Goal: Task Accomplishment & Management: Use online tool/utility

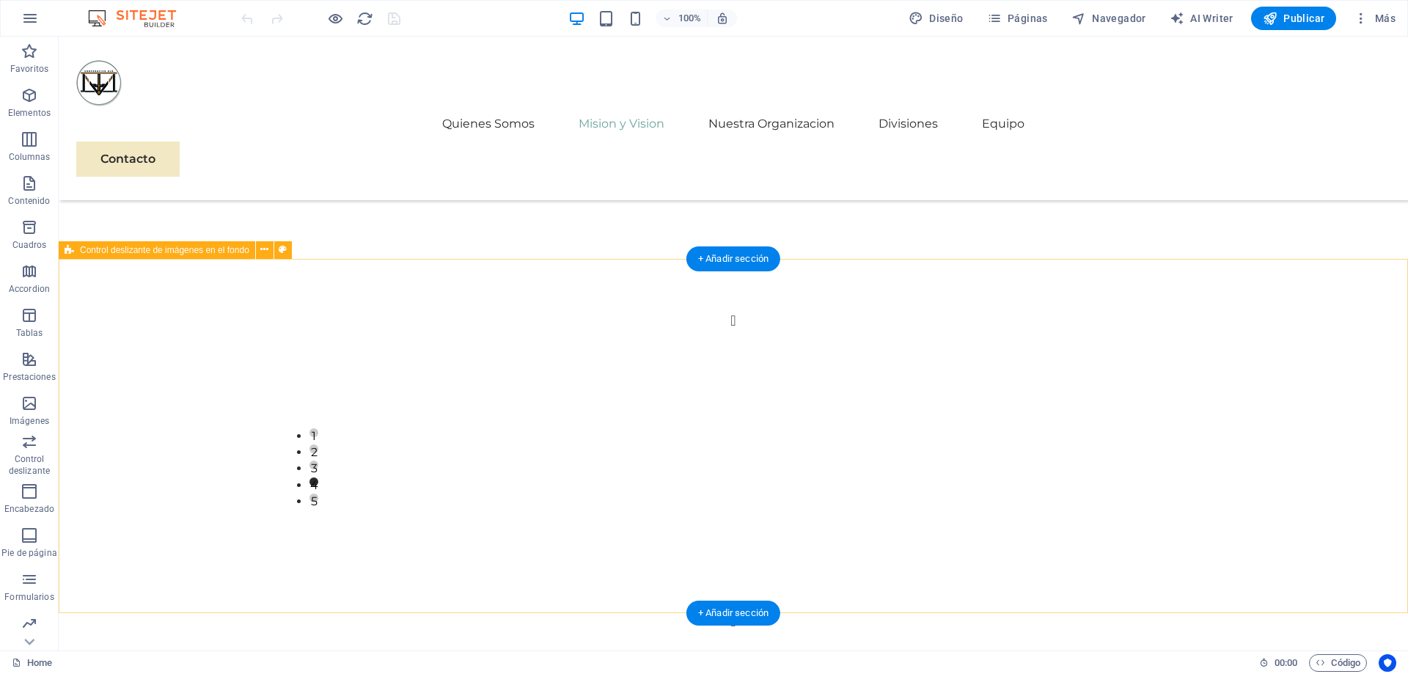
scroll to position [1940, 0]
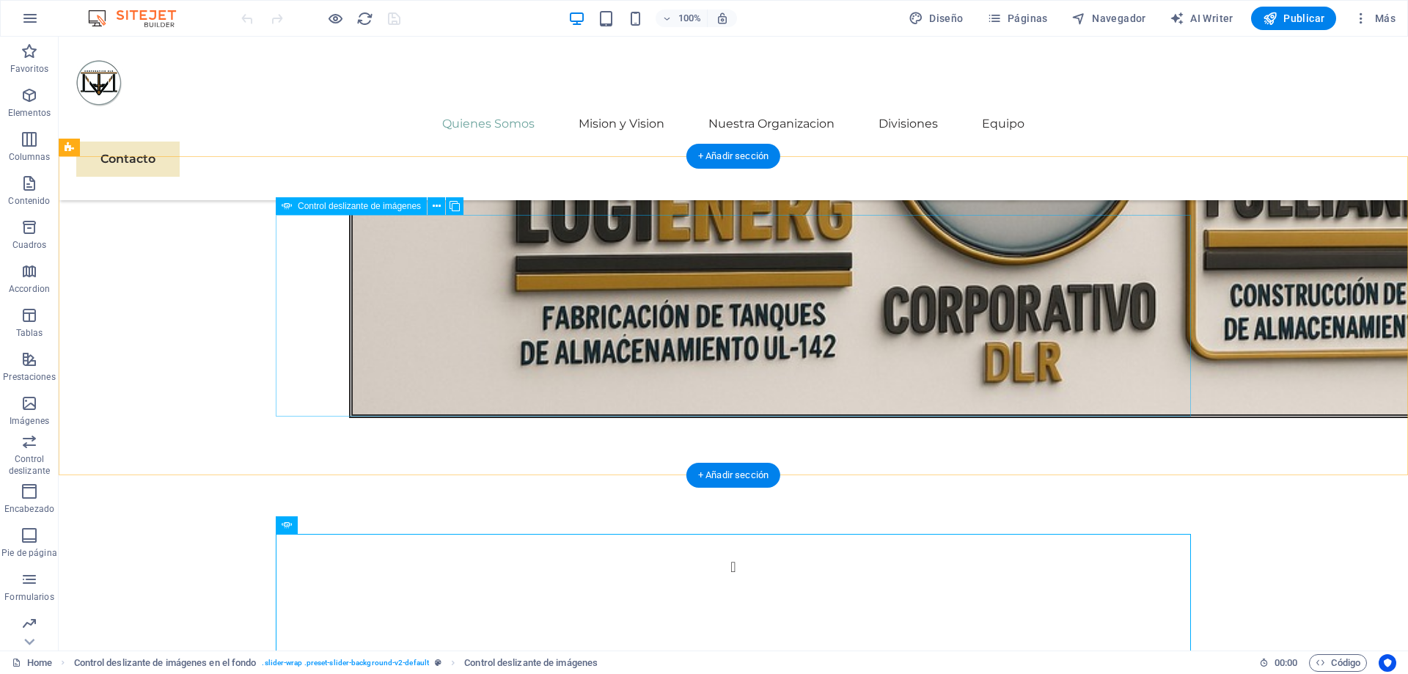
scroll to position [1716, 0]
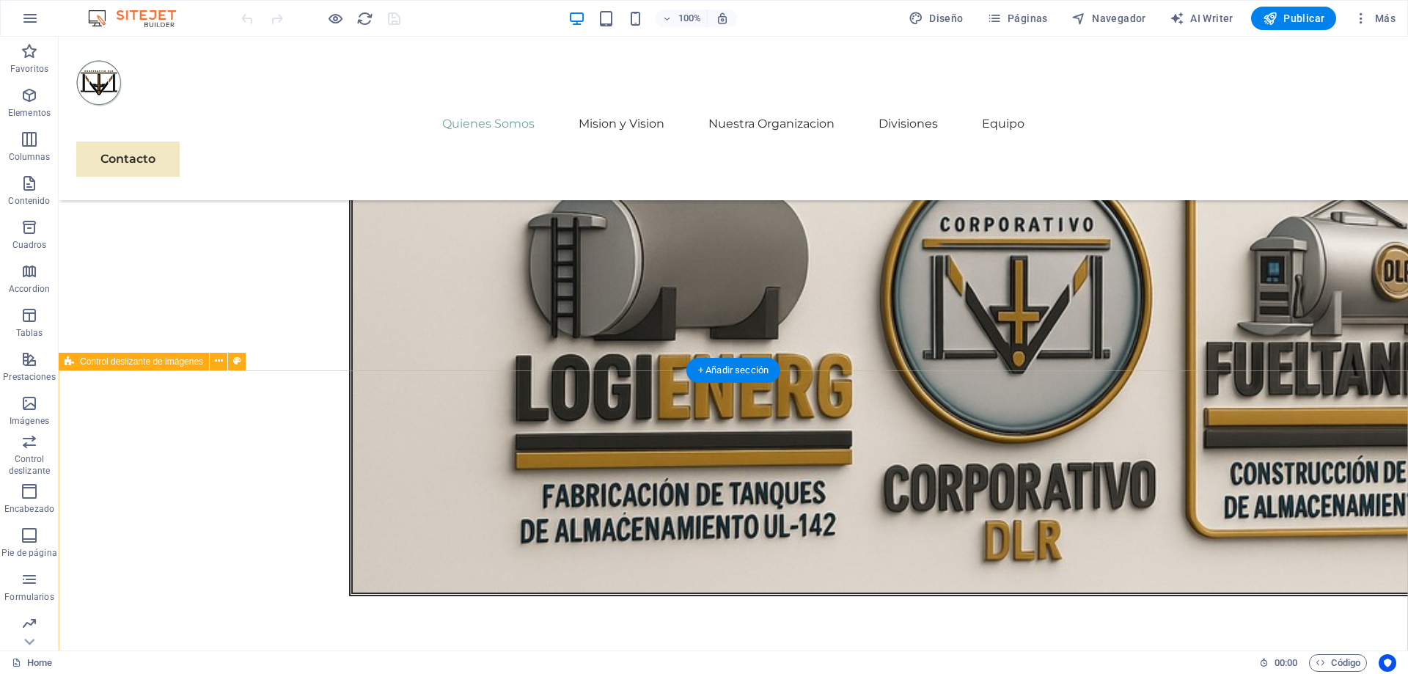
scroll to position [1720, 0]
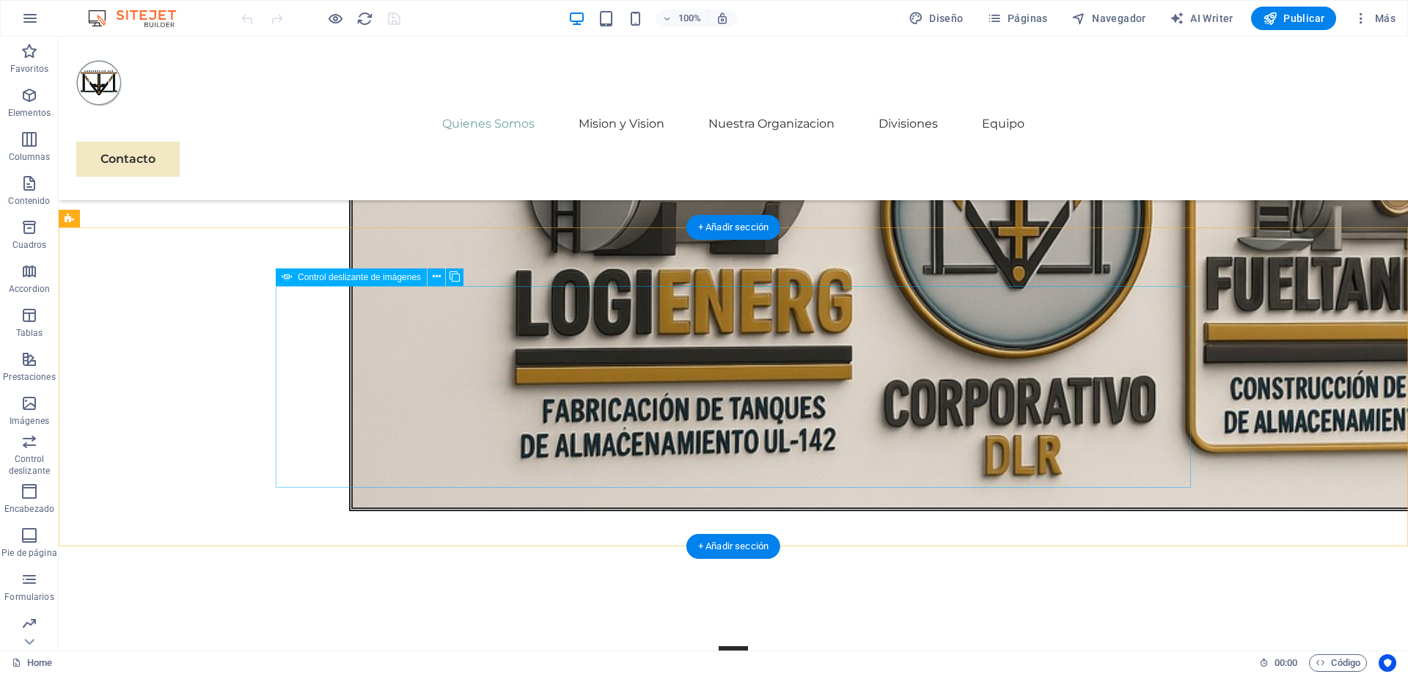
click at [718, 646] on button "Image Slider" at bounding box center [732, 660] width 29 height 29
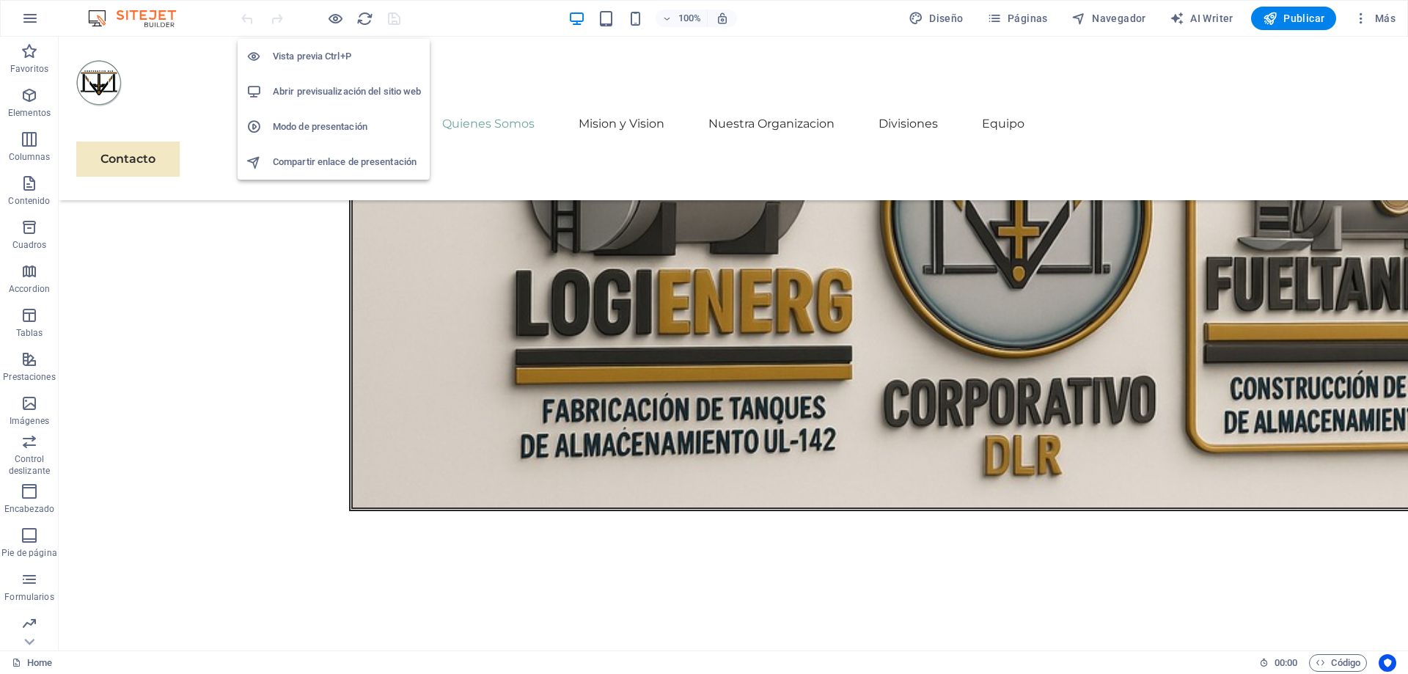
click at [329, 100] on h6 "Abrir previsualización del sitio web" at bounding box center [347, 92] width 148 height 18
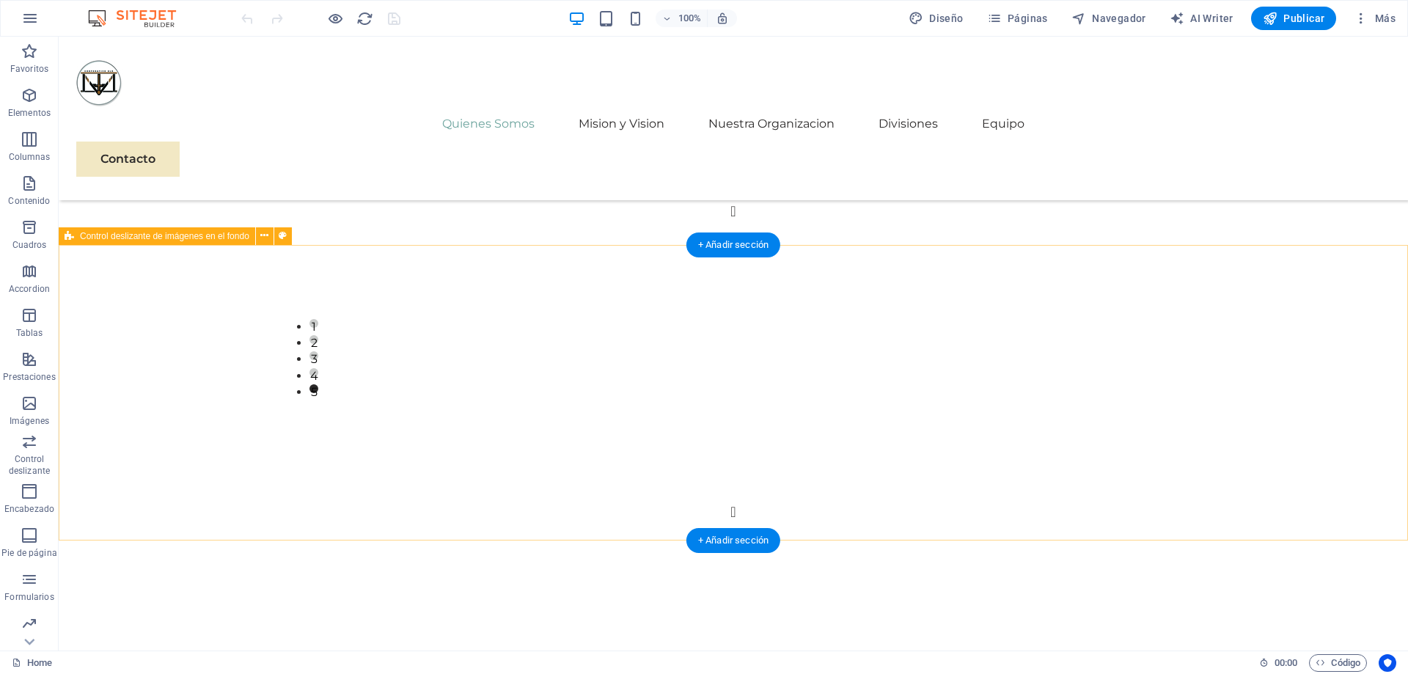
scroll to position [2019, 0]
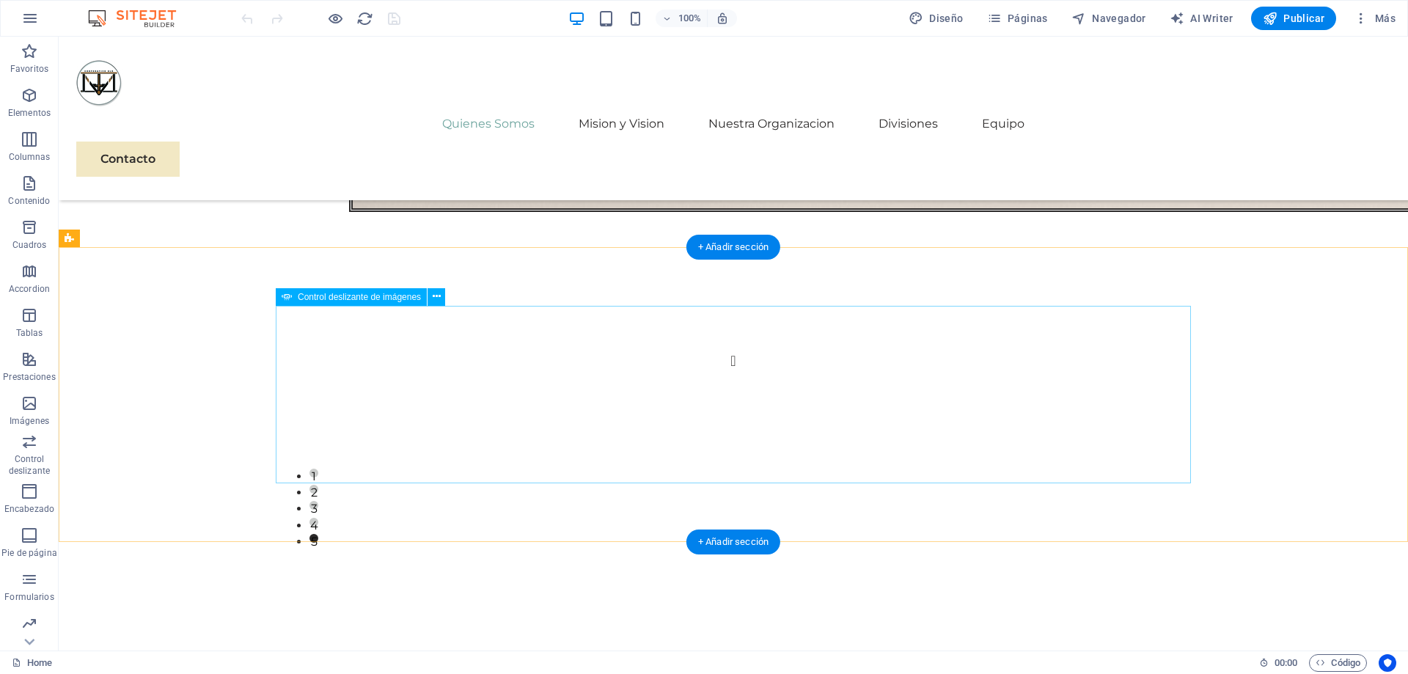
select select "ms"
select select "s"
select select "progressive"
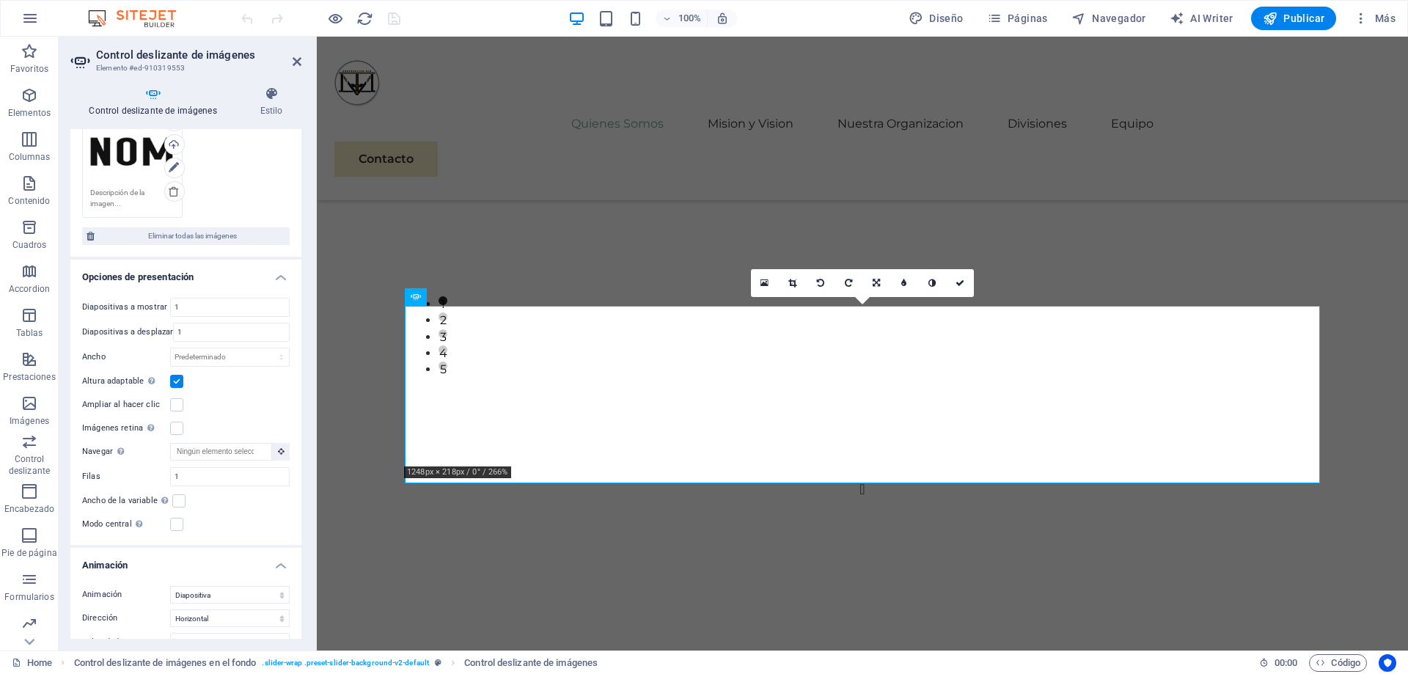
scroll to position [230, 0]
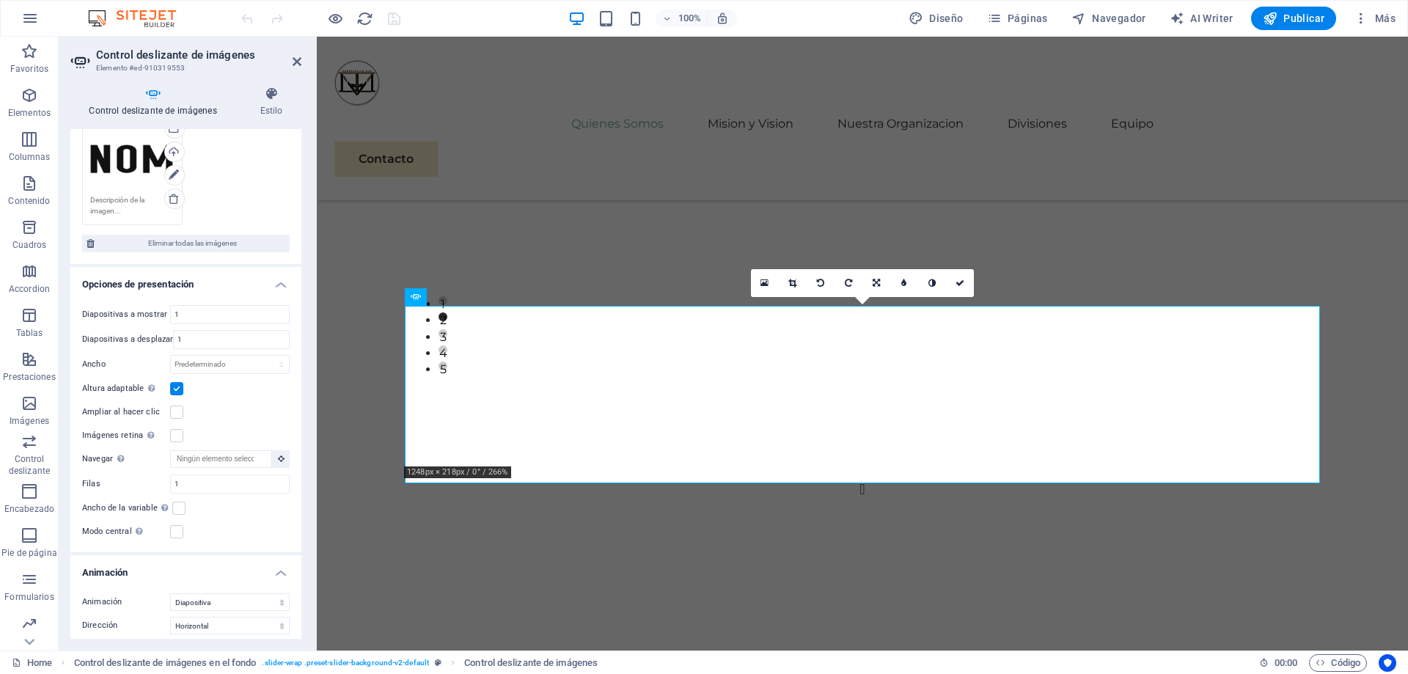
click at [178, 389] on label at bounding box center [176, 388] width 13 height 13
click at [0, 0] on input "Altura adaptable Ajustar automáticamente el alto para controles deslizantes de …" at bounding box center [0, 0] width 0 height 0
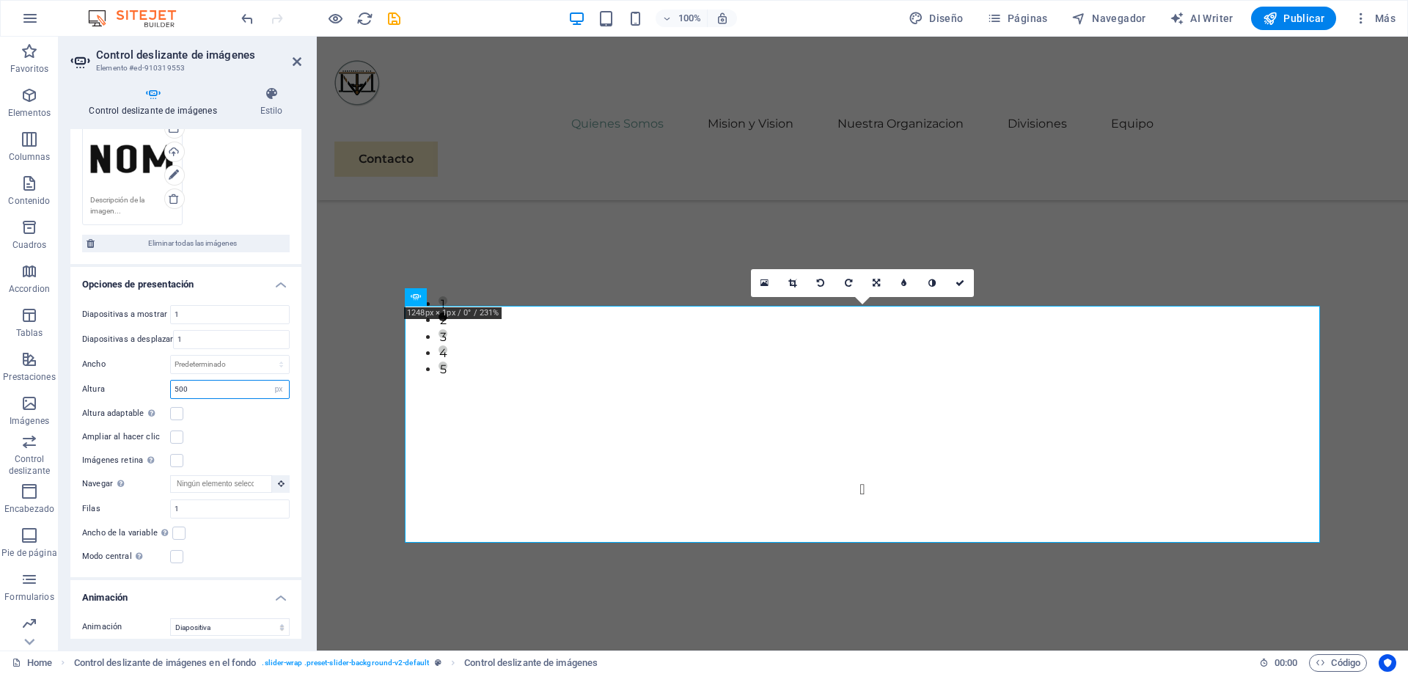
drag, startPoint x: 197, startPoint y: 391, endPoint x: 130, endPoint y: 391, distance: 67.4
click at [171, 391] on input "500" at bounding box center [230, 389] width 118 height 18
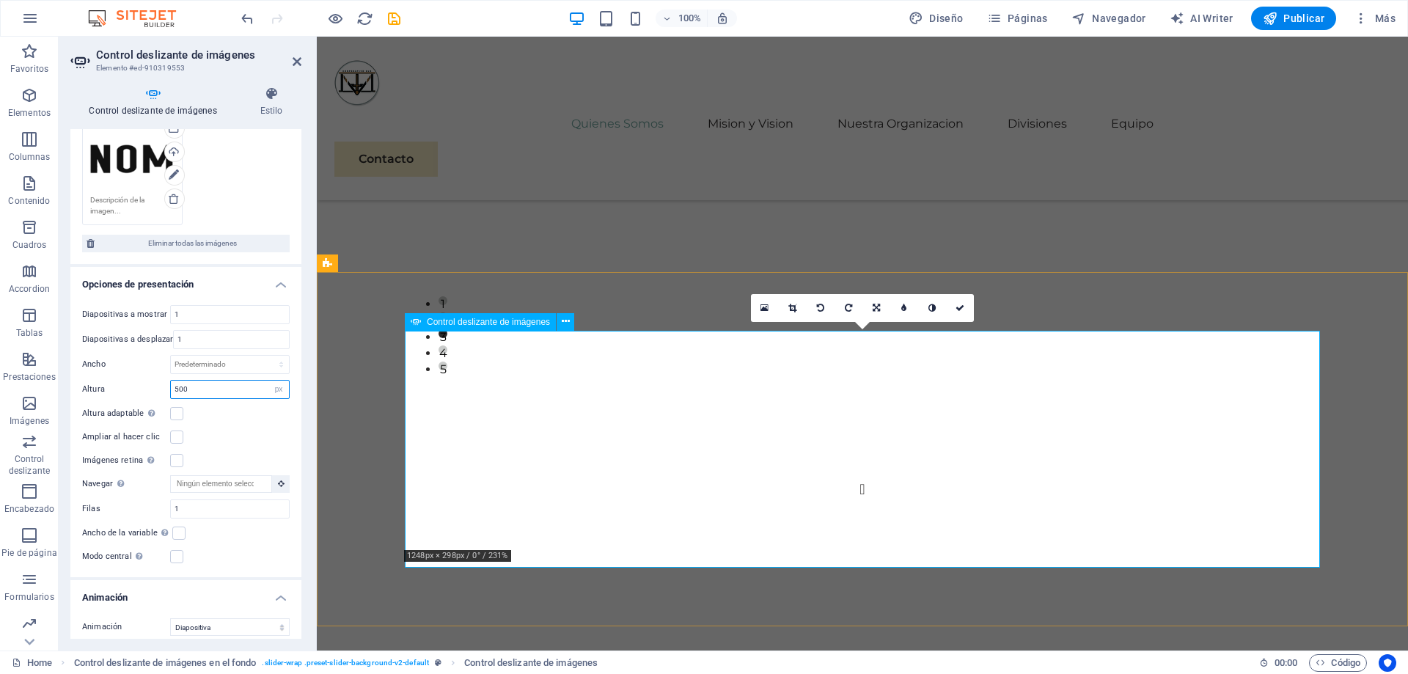
scroll to position [1926, 0]
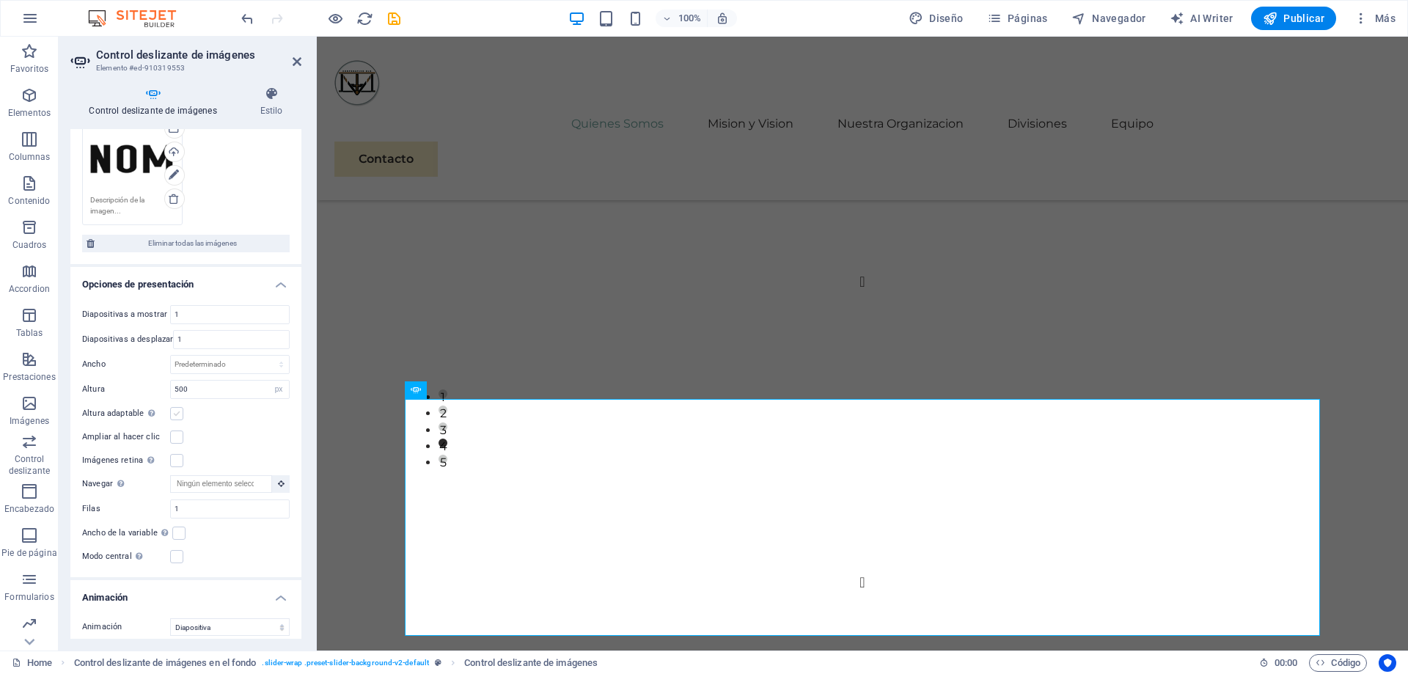
click at [180, 415] on label at bounding box center [176, 413] width 13 height 13
click at [0, 0] on input "Altura adaptable Ajustar automáticamente el alto para controles deslizantes de …" at bounding box center [0, 0] width 0 height 0
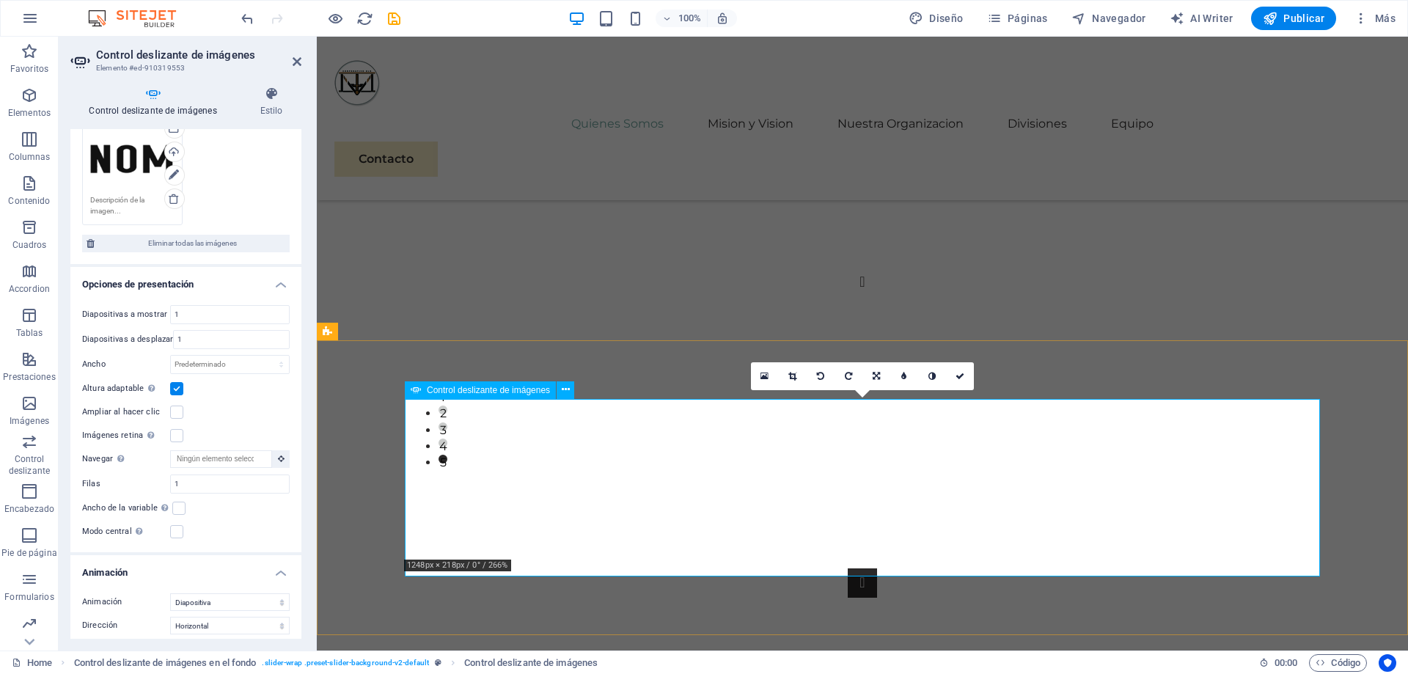
click at [847, 568] on button "button" at bounding box center [861, 582] width 29 height 29
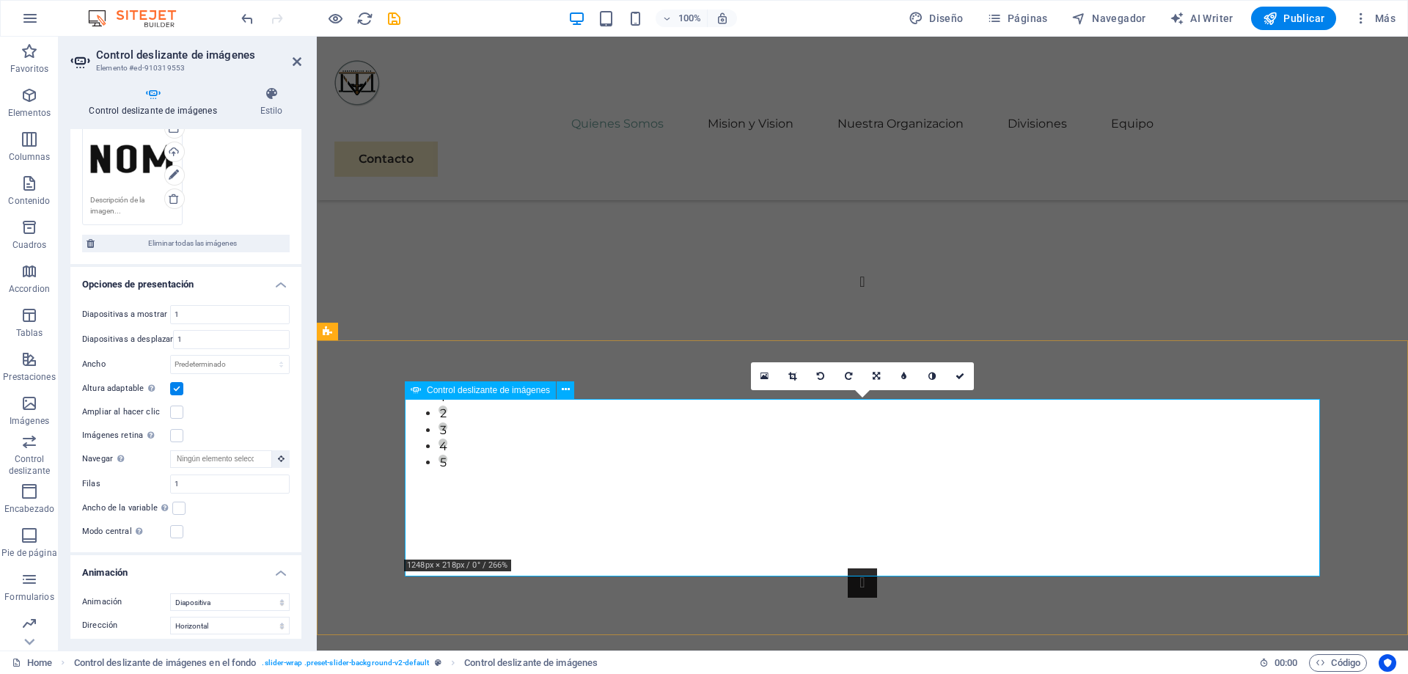
click at [847, 568] on button "button" at bounding box center [861, 582] width 29 height 29
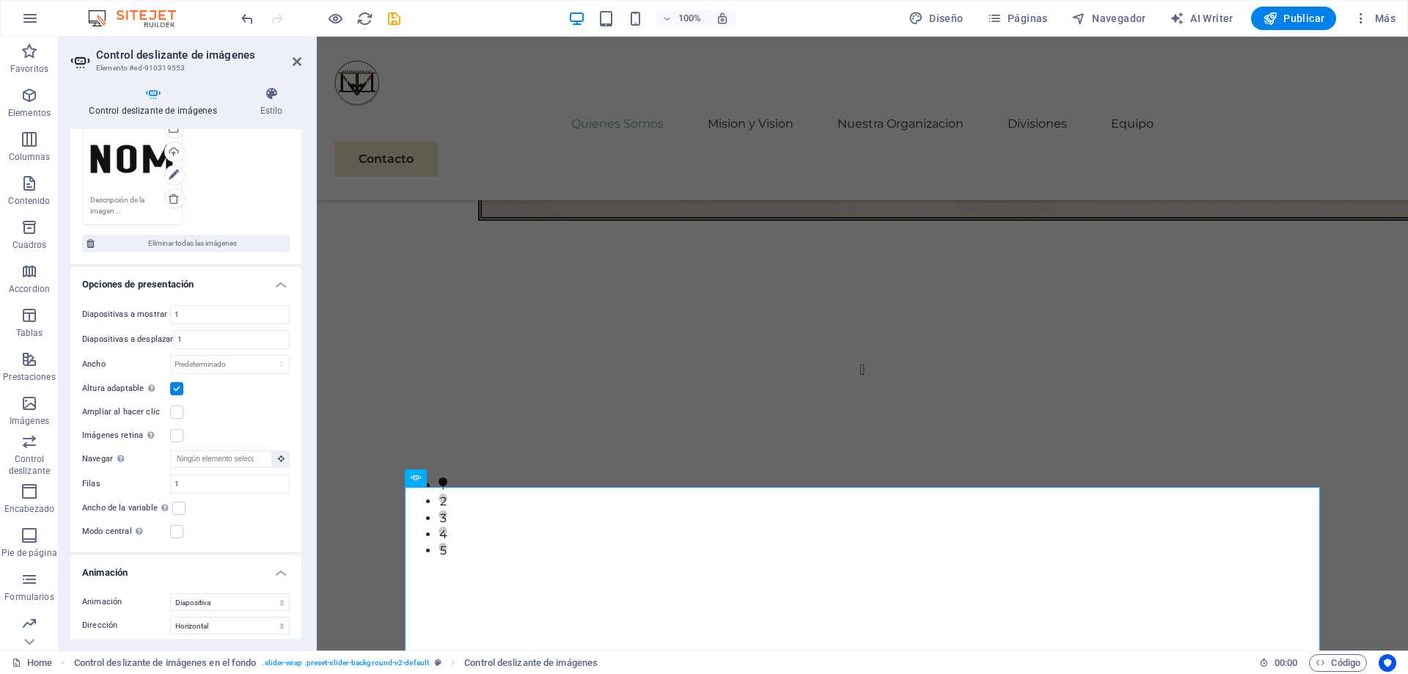
scroll to position [1833, 0]
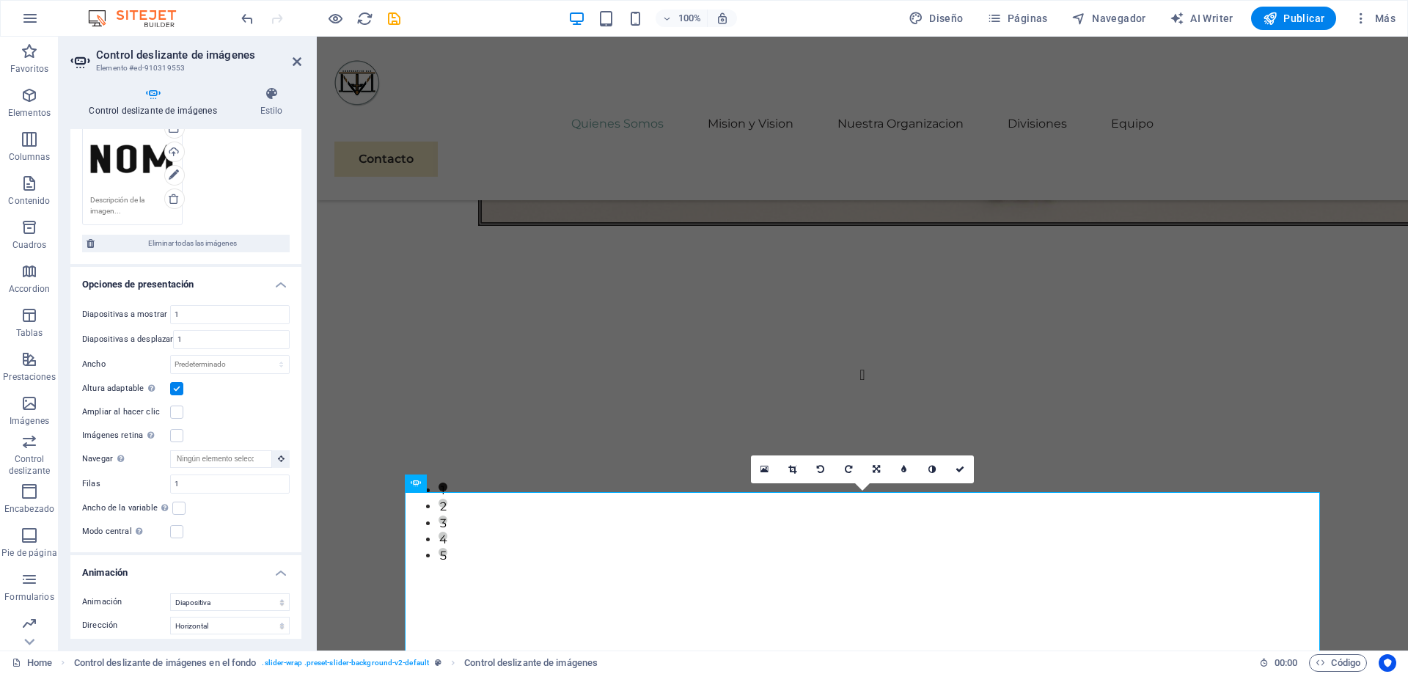
click at [175, 390] on label at bounding box center [176, 388] width 13 height 13
click at [0, 0] on input "Altura adaptable Ajustar automáticamente el alto para controles deslizantes de …" at bounding box center [0, 0] width 0 height 0
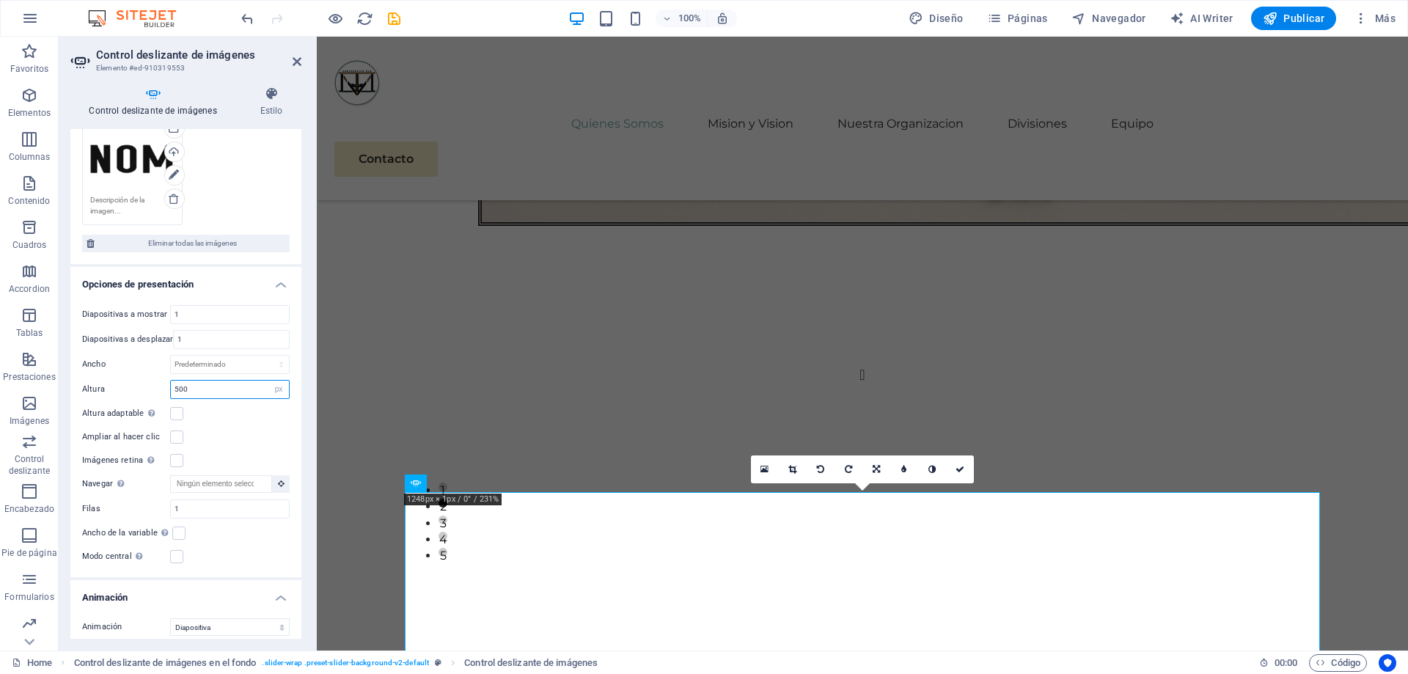
drag, startPoint x: 191, startPoint y: 394, endPoint x: 140, endPoint y: 391, distance: 51.4
click at [171, 391] on input "500" at bounding box center [230, 389] width 118 height 18
type input "250"
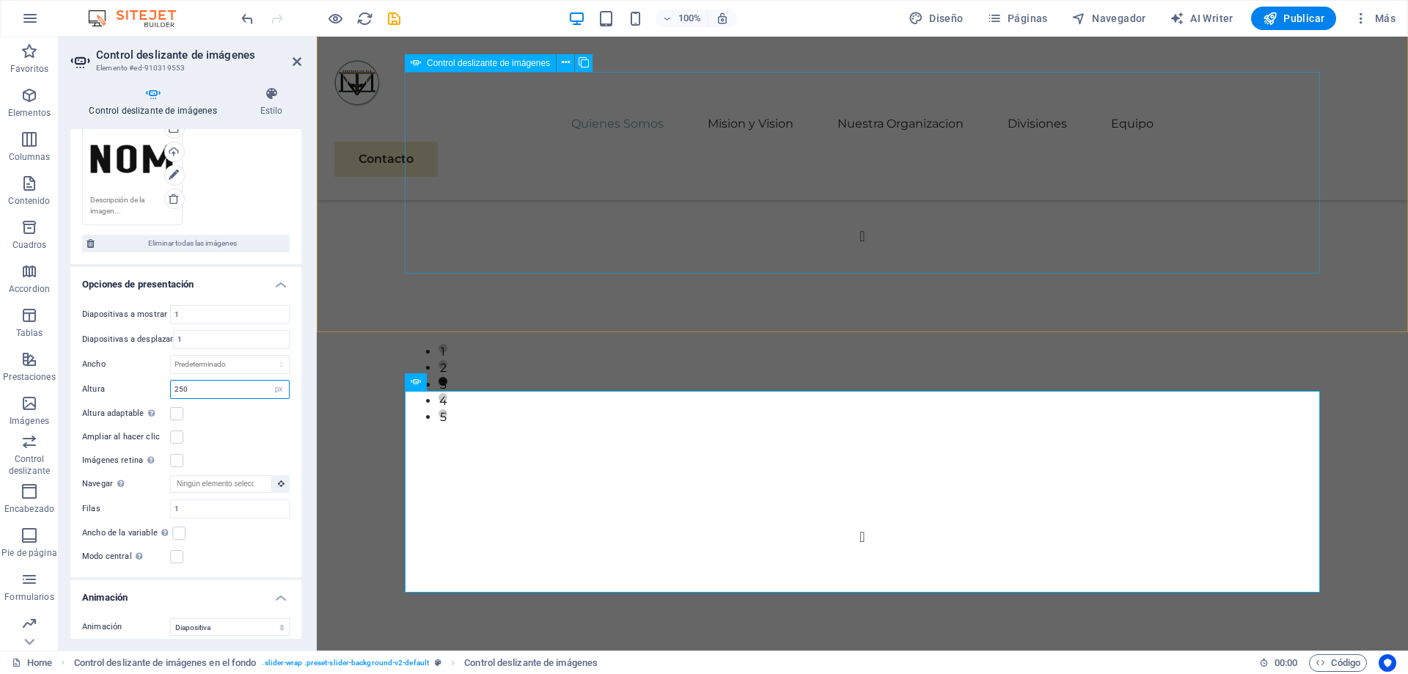
scroll to position [1982, 0]
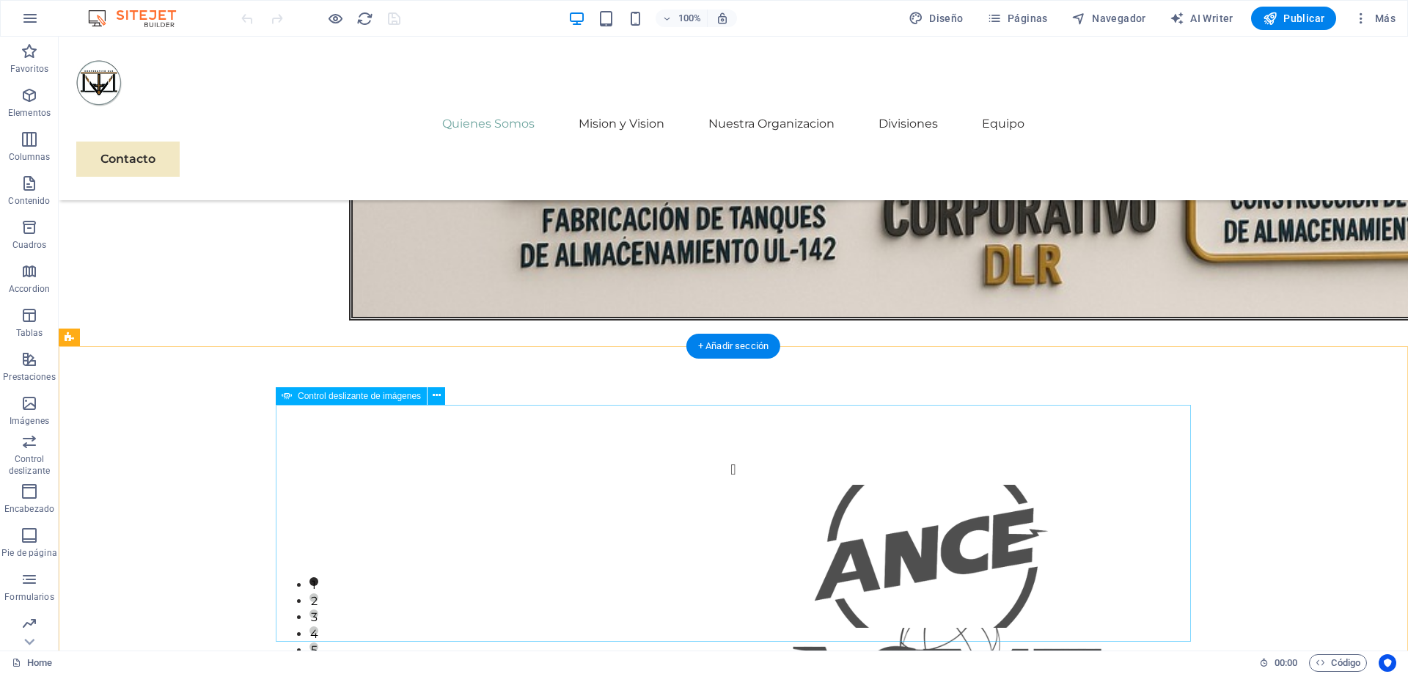
scroll to position [1966, 0]
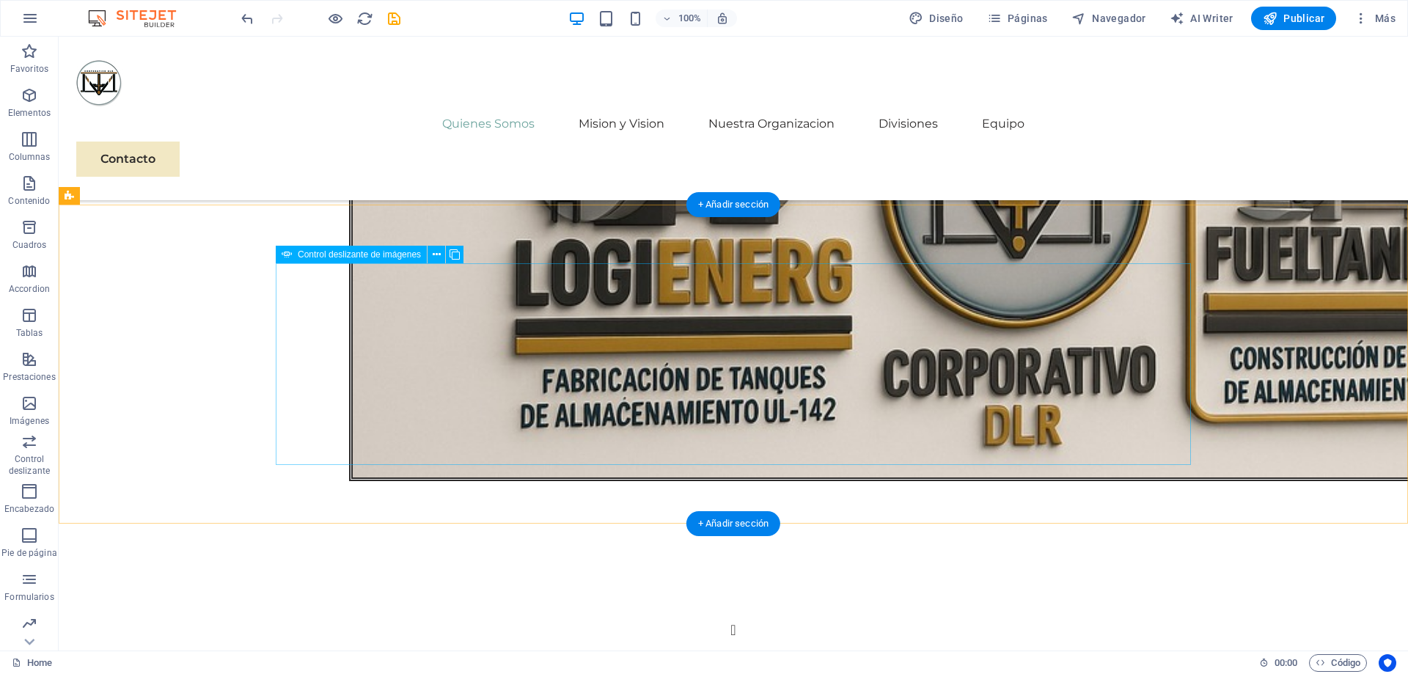
scroll to position [1742, 0]
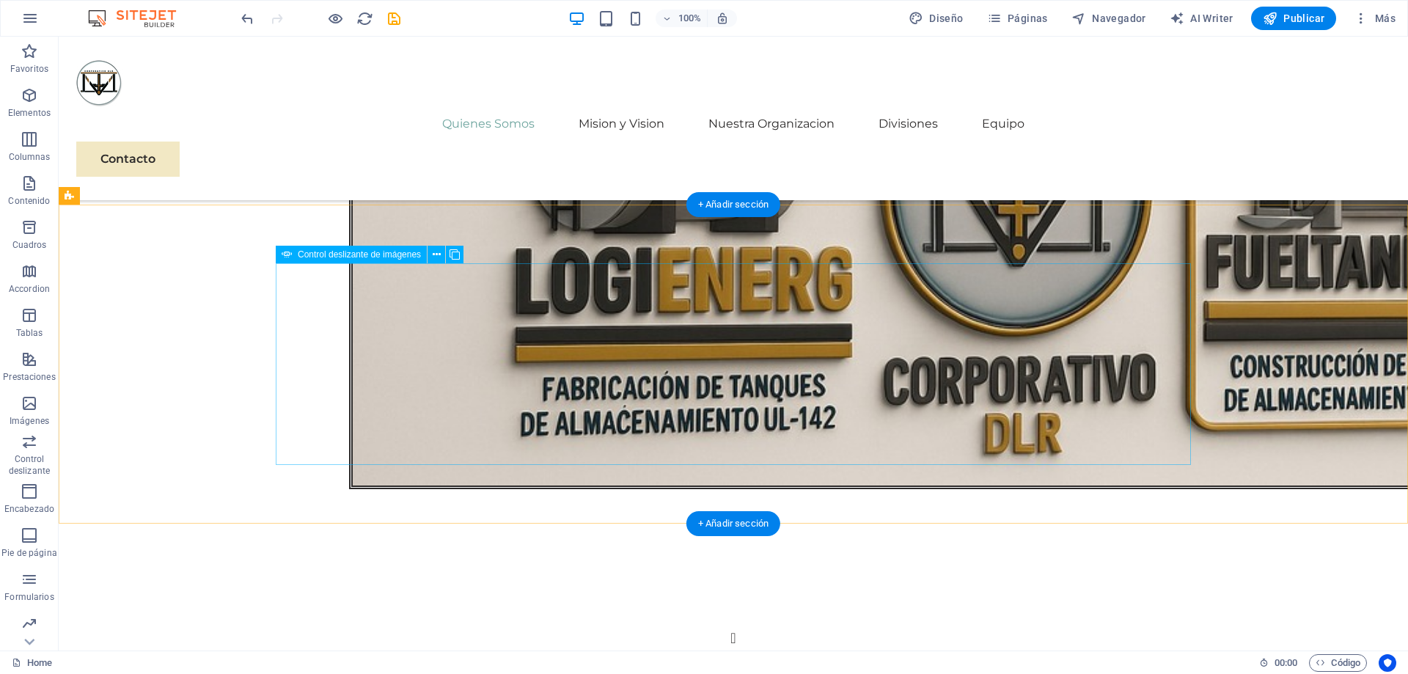
select select "px"
select select "ms"
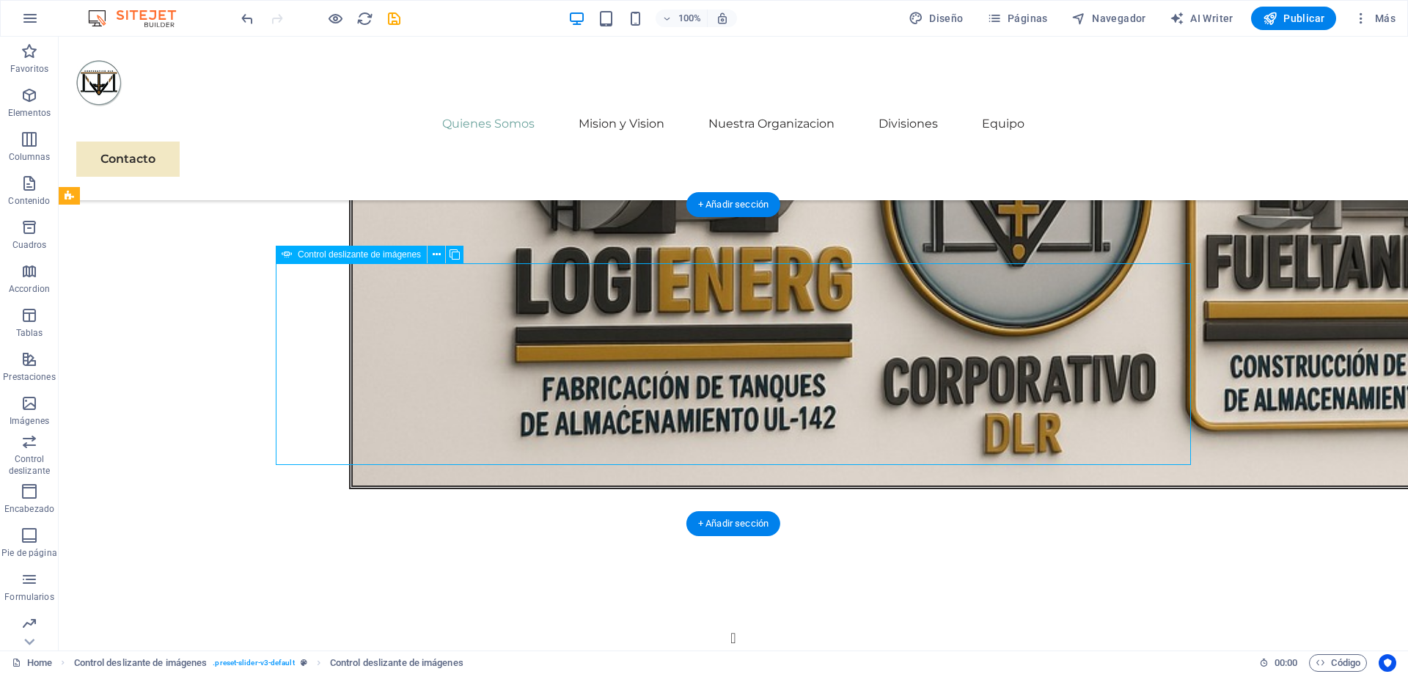
select select "s"
select select "progressive"
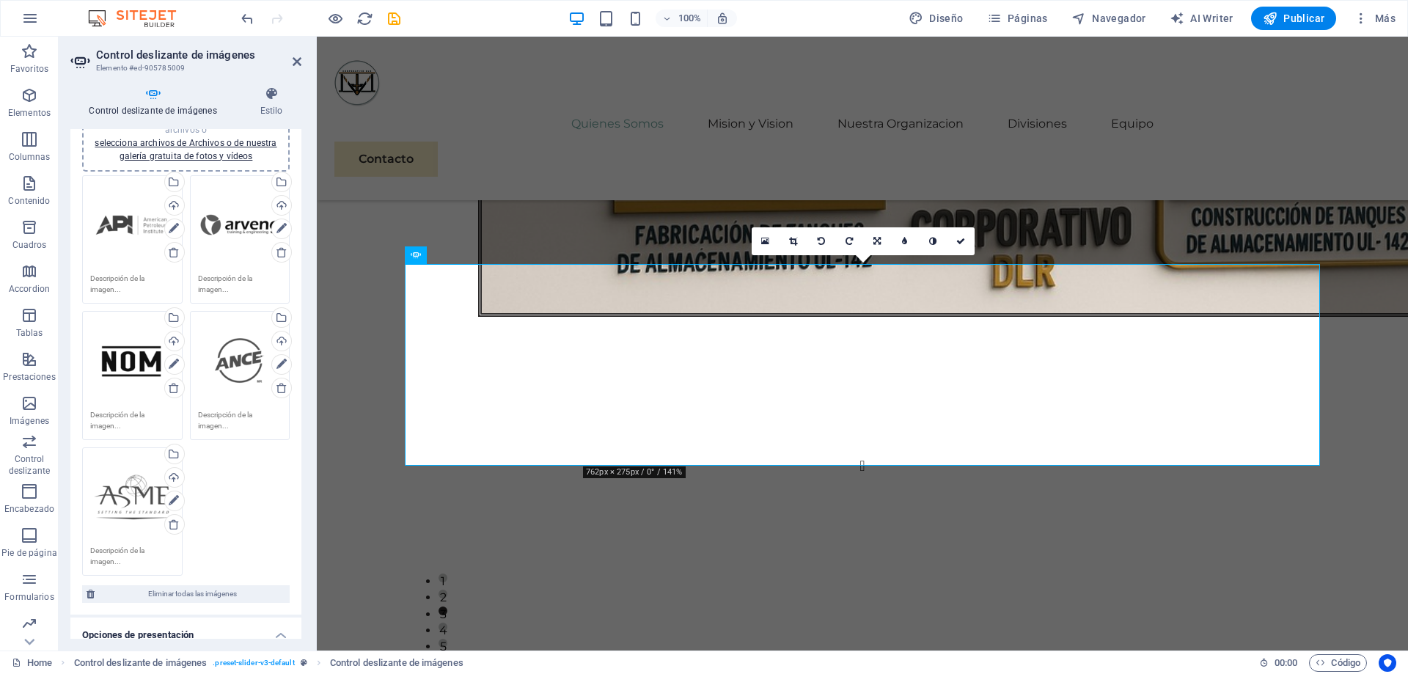
scroll to position [0, 0]
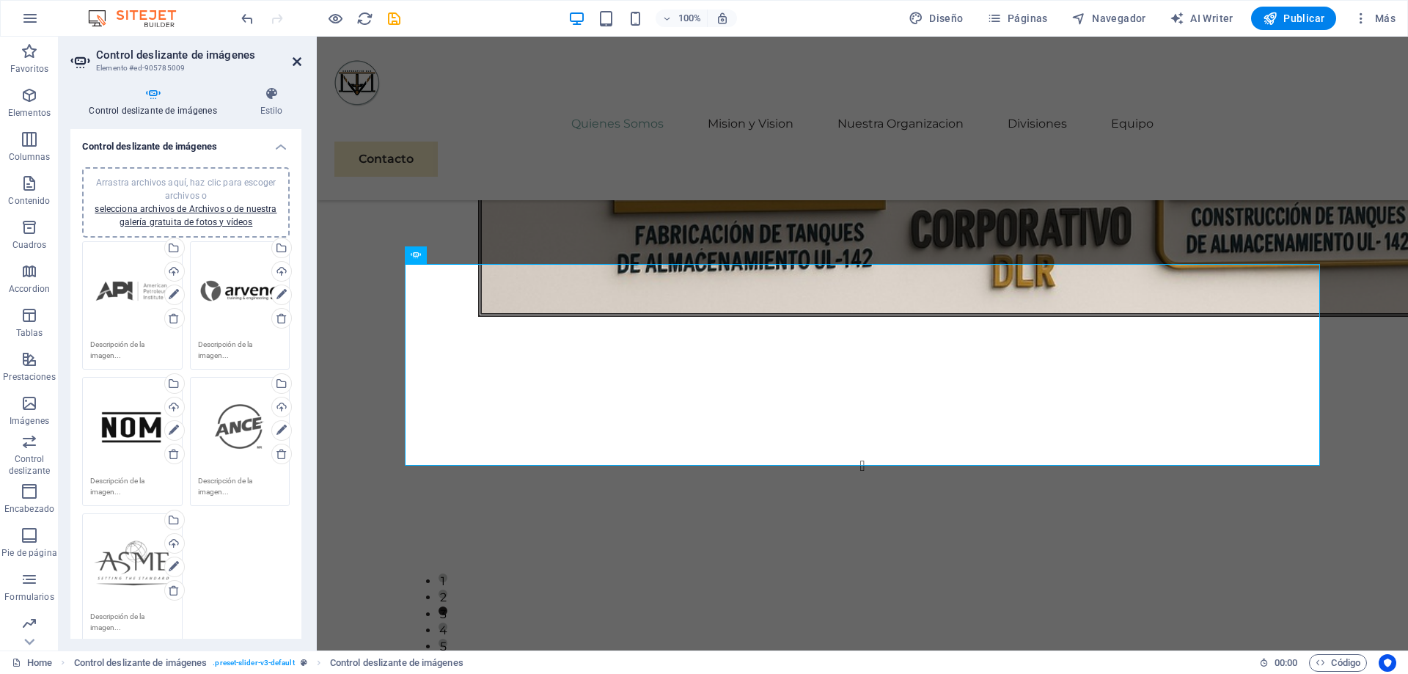
click at [299, 64] on icon at bounding box center [296, 62] width 9 height 12
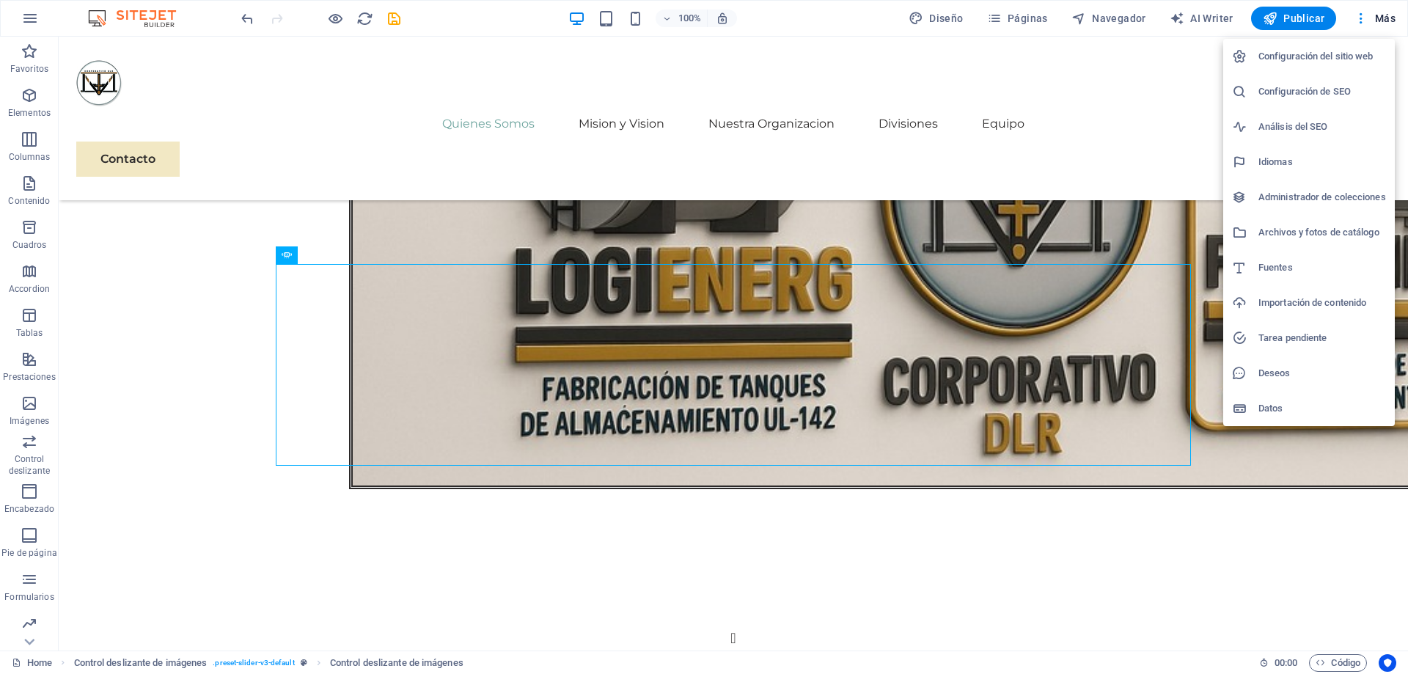
click at [1291, 241] on li "Archivos y fotos de catálogo" at bounding box center [1309, 232] width 172 height 35
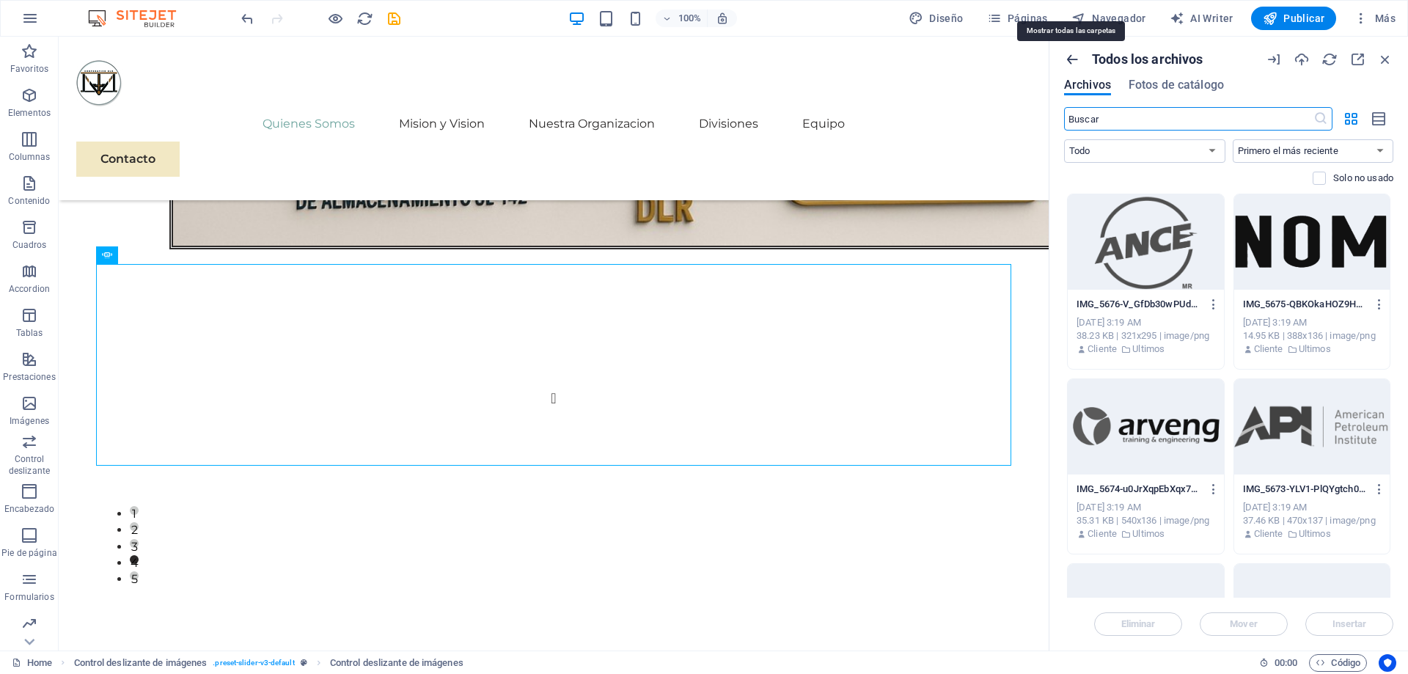
click at [1072, 58] on icon "button" at bounding box center [1072, 59] width 16 height 16
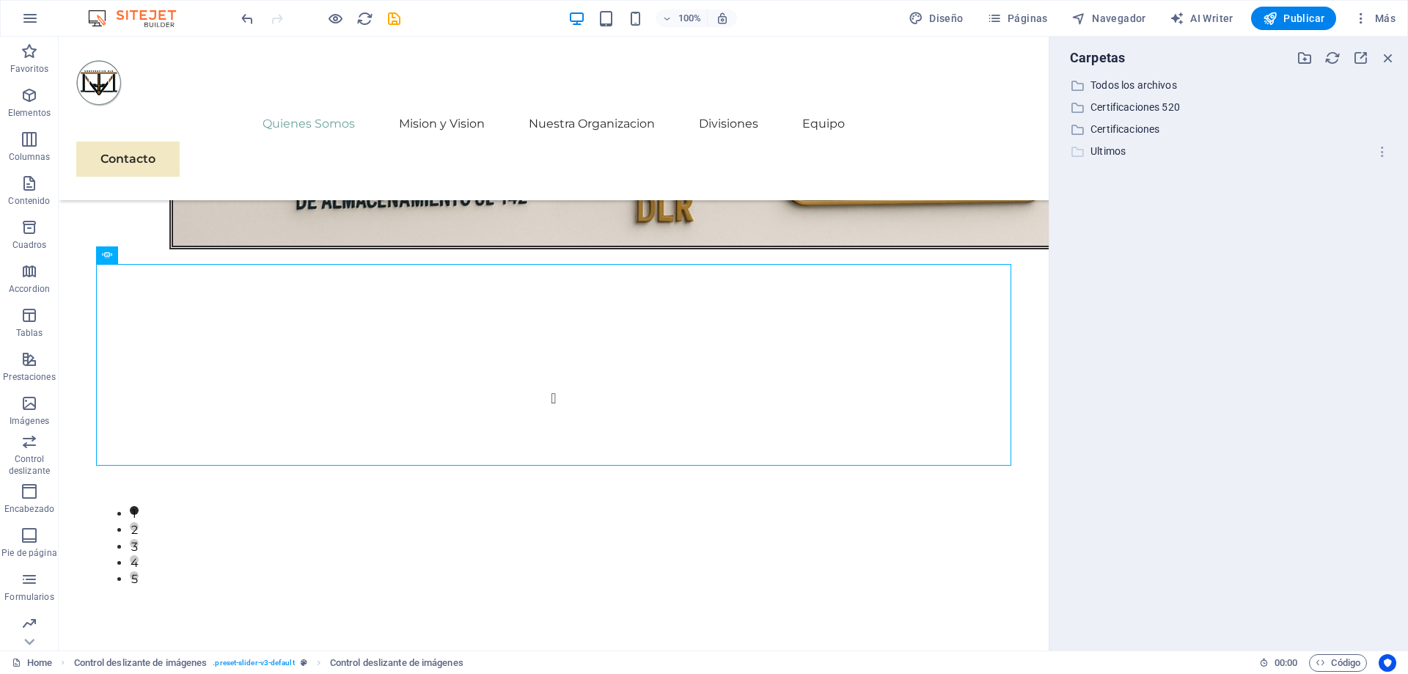
click at [1116, 152] on p "Ultimos" at bounding box center [1229, 151] width 279 height 17
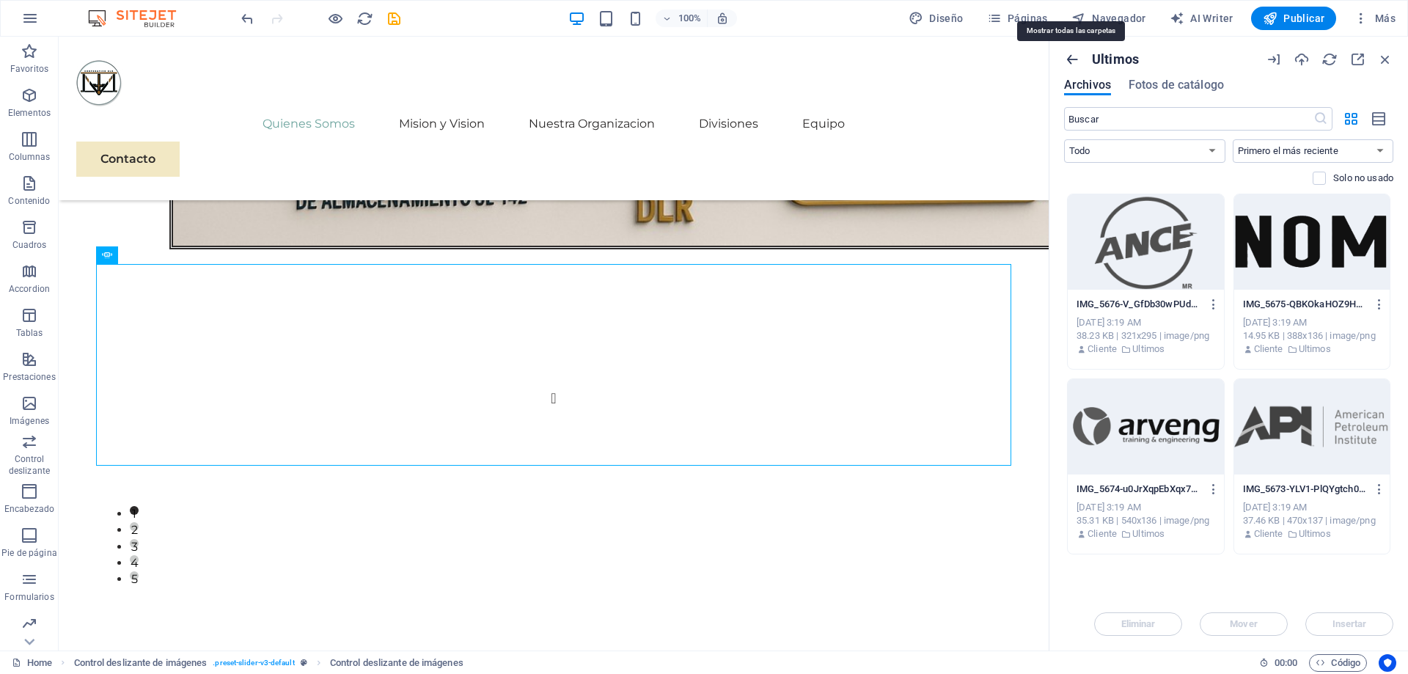
click at [1075, 60] on icon "button" at bounding box center [1072, 59] width 16 height 16
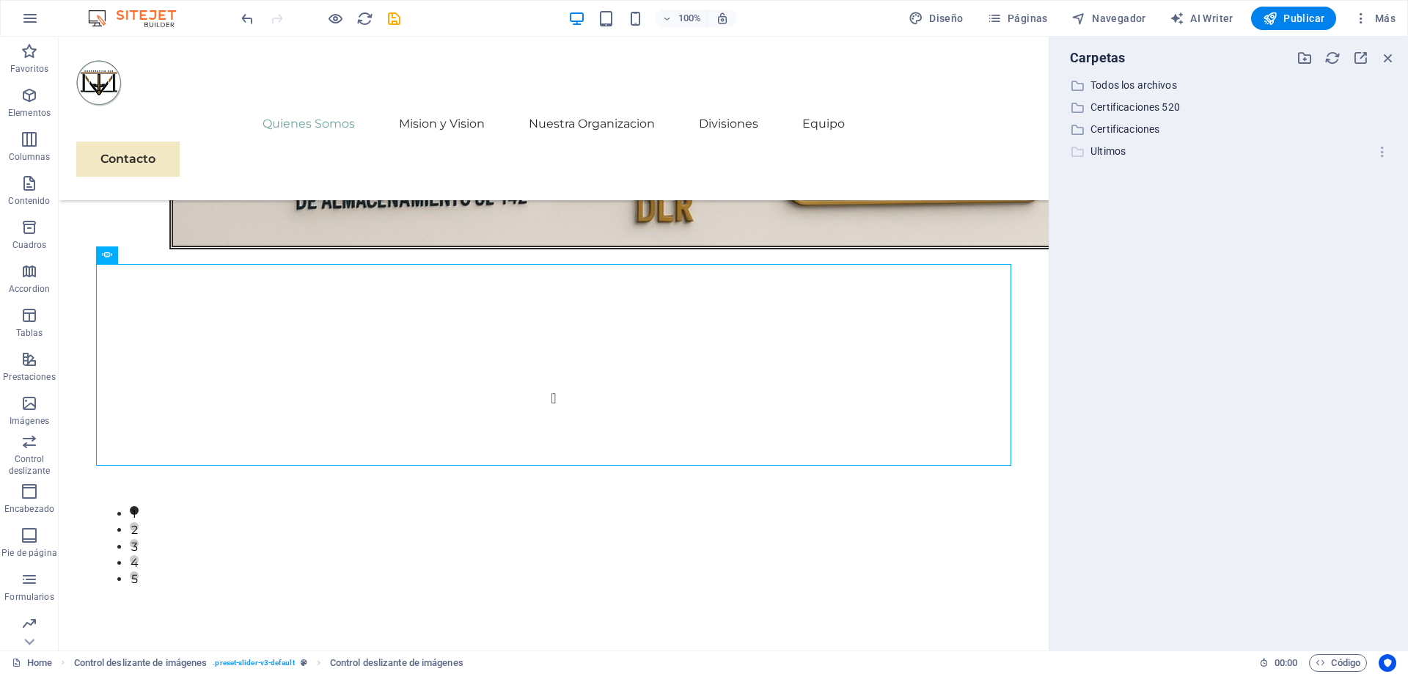
click at [1092, 155] on p "Ultimos" at bounding box center [1229, 151] width 279 height 17
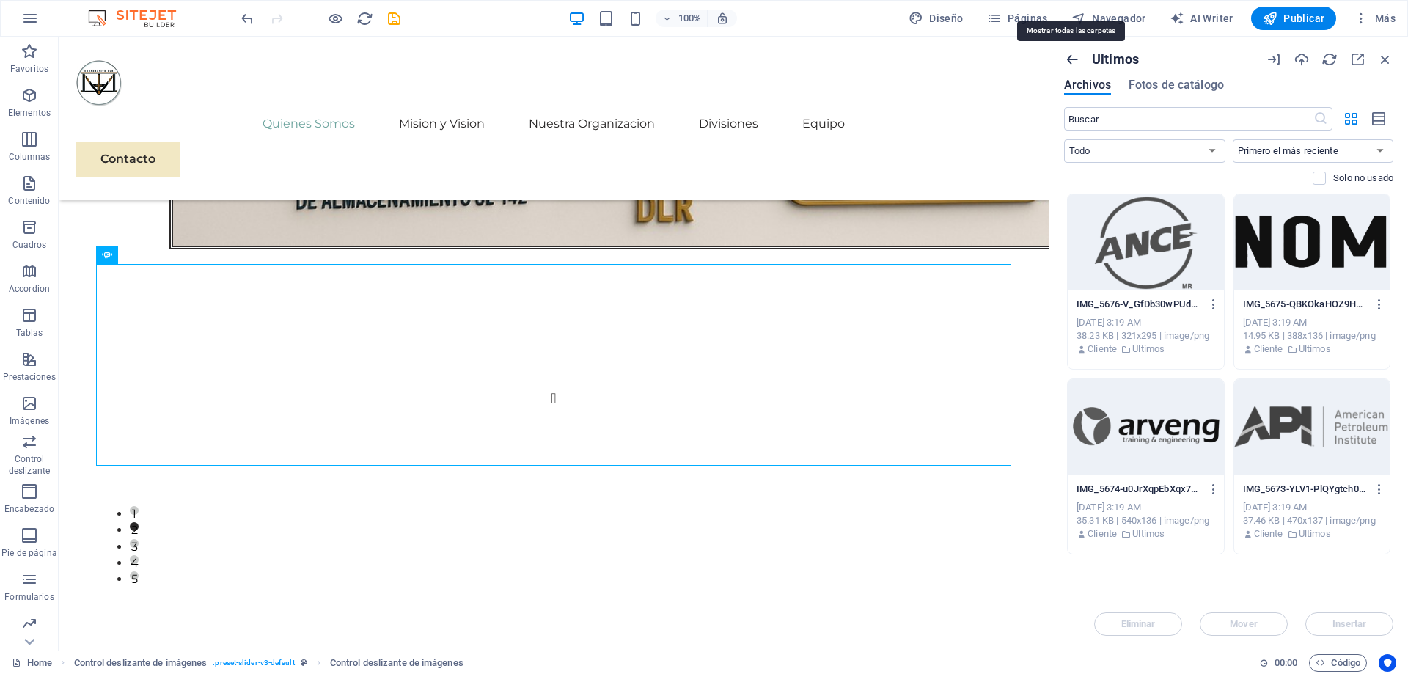
click at [1067, 62] on icon "button" at bounding box center [1072, 59] width 16 height 16
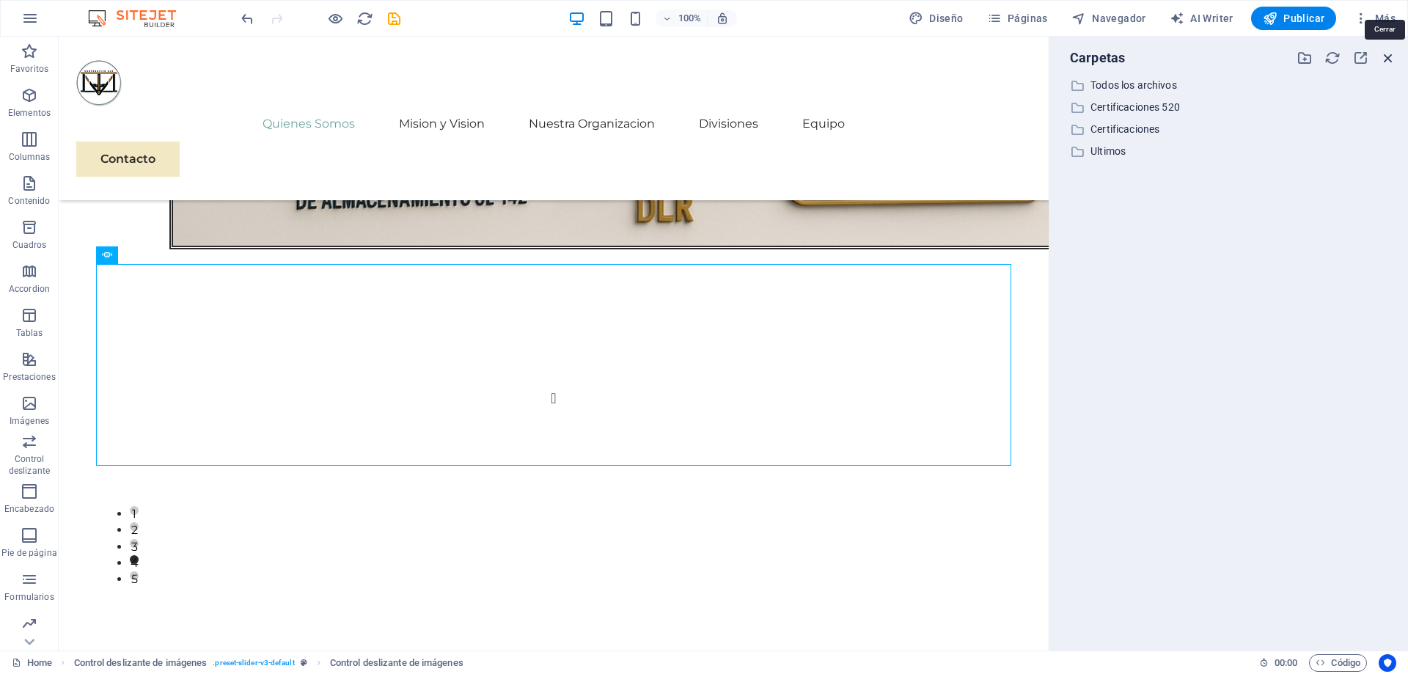
click at [1390, 56] on icon "button" at bounding box center [1388, 58] width 16 height 16
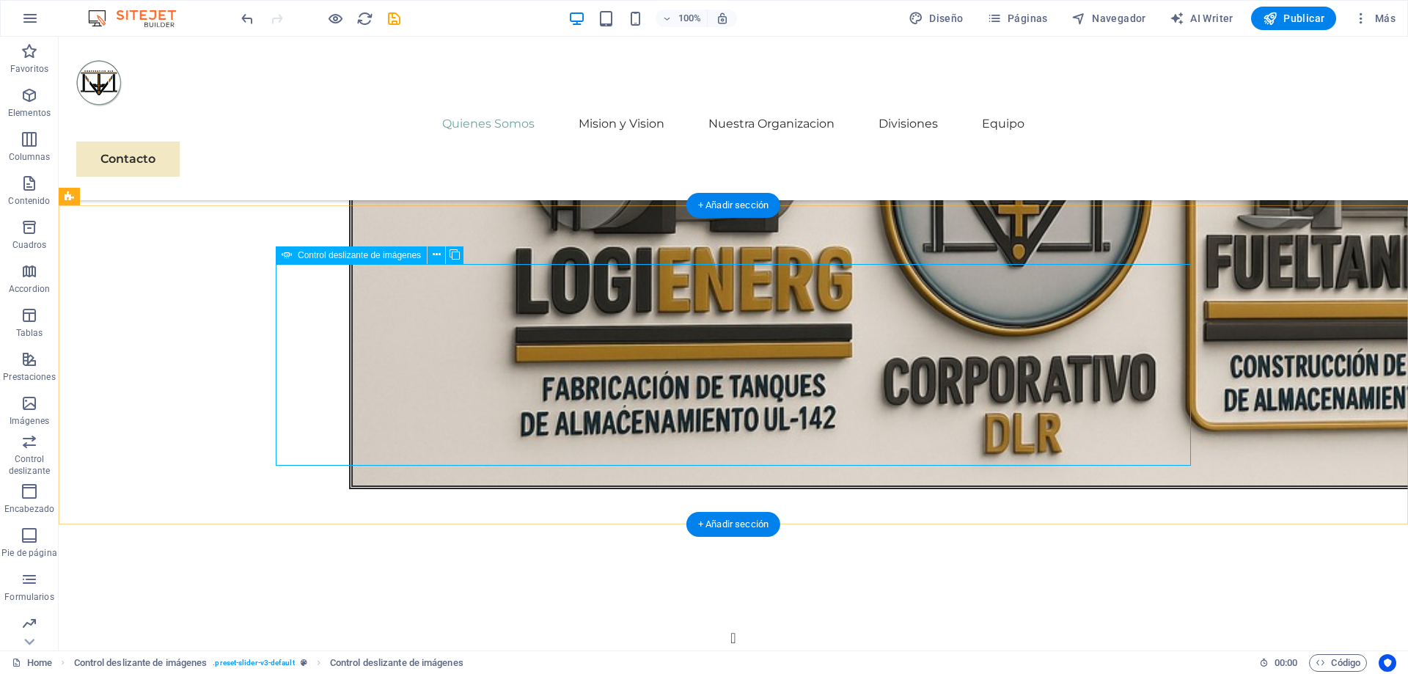
select select "px"
select select "ms"
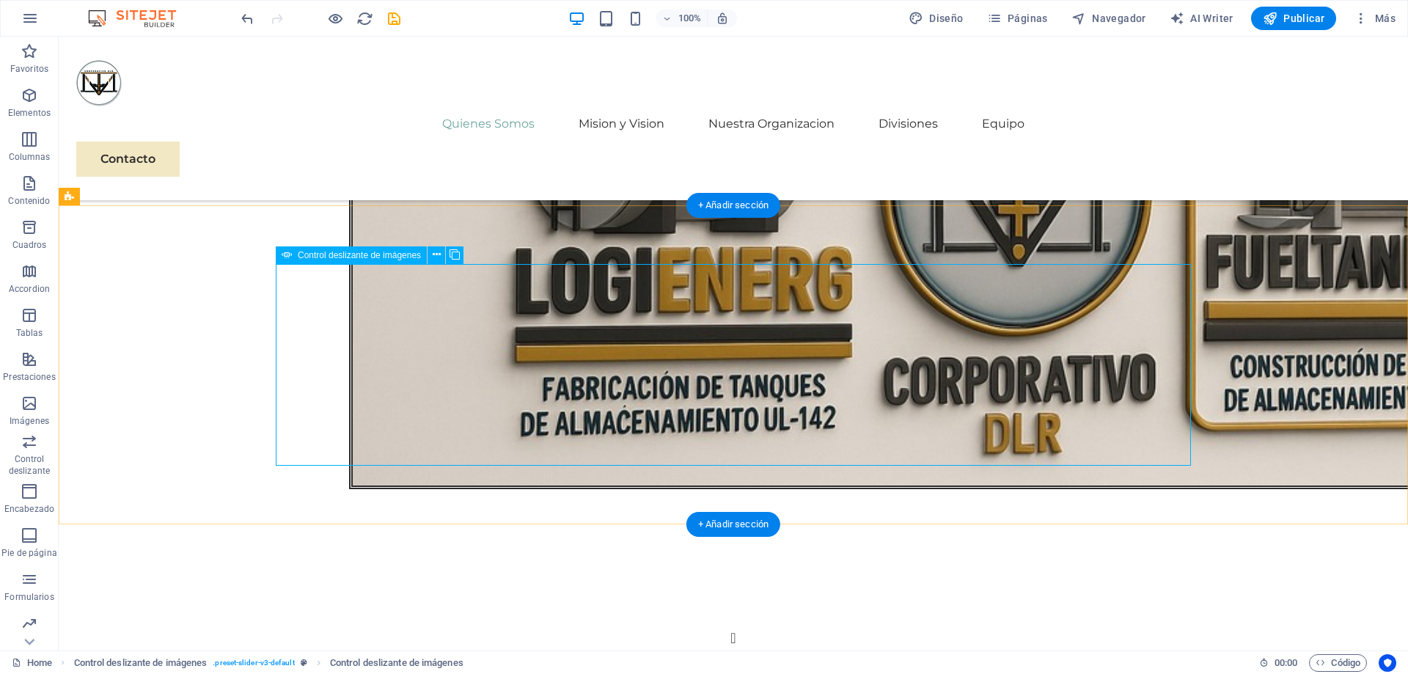
select select "s"
select select "progressive"
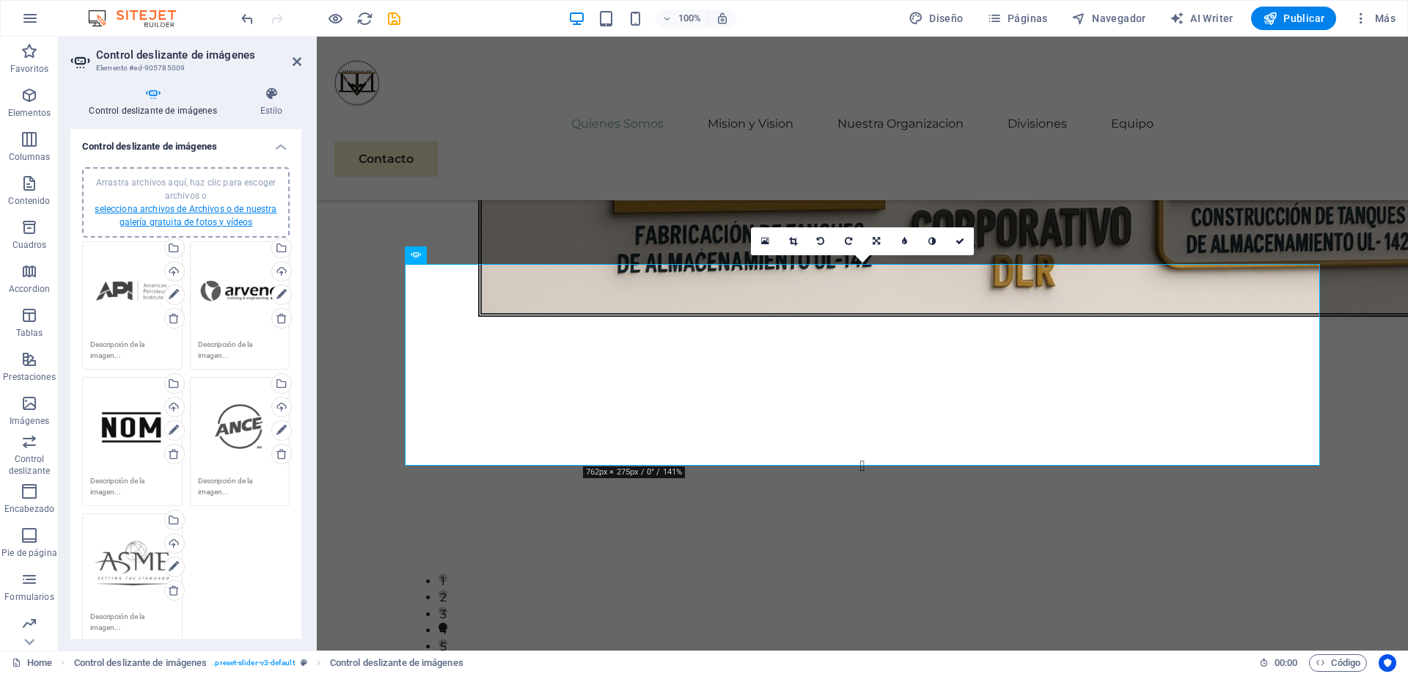
click at [110, 206] on link "selecciona archivos de Archivos o de nuestra galería gratuita de fotos y vídeos" at bounding box center [186, 215] width 182 height 23
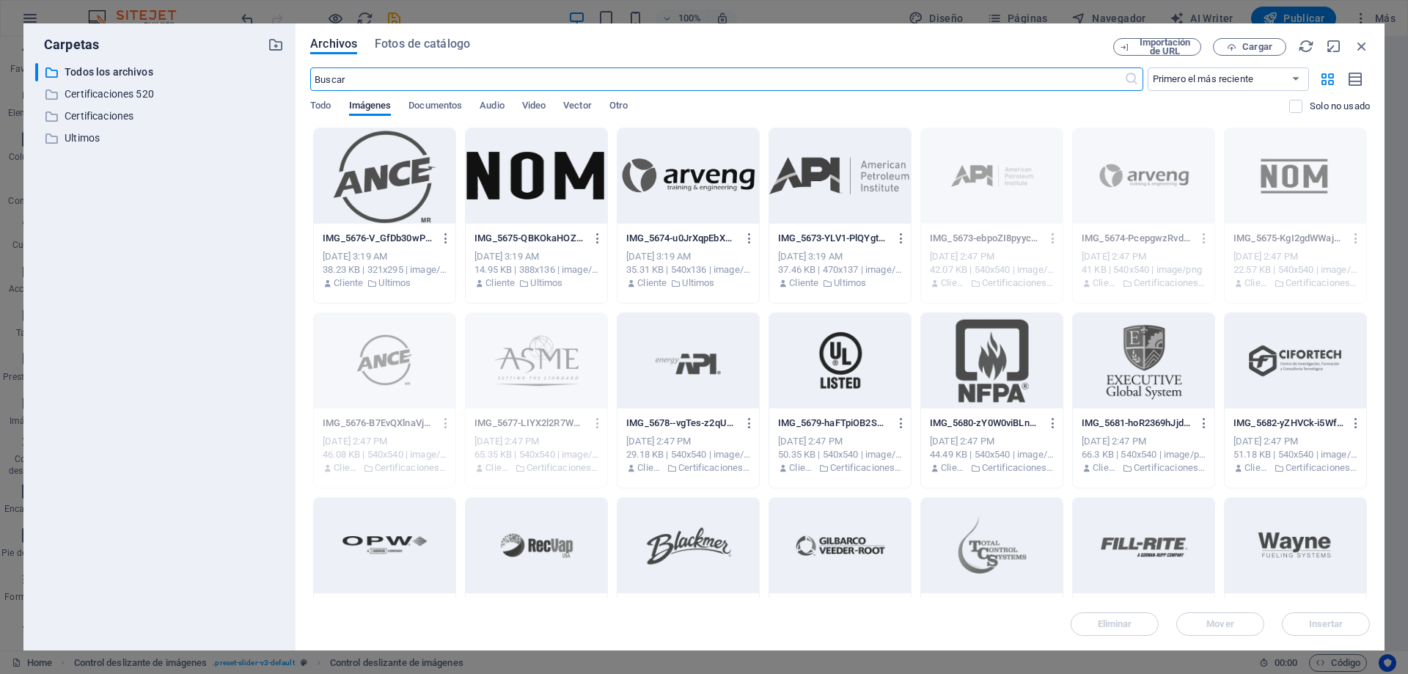
scroll to position [1723, 0]
click at [1363, 45] on icon "button" at bounding box center [1361, 46] width 16 height 16
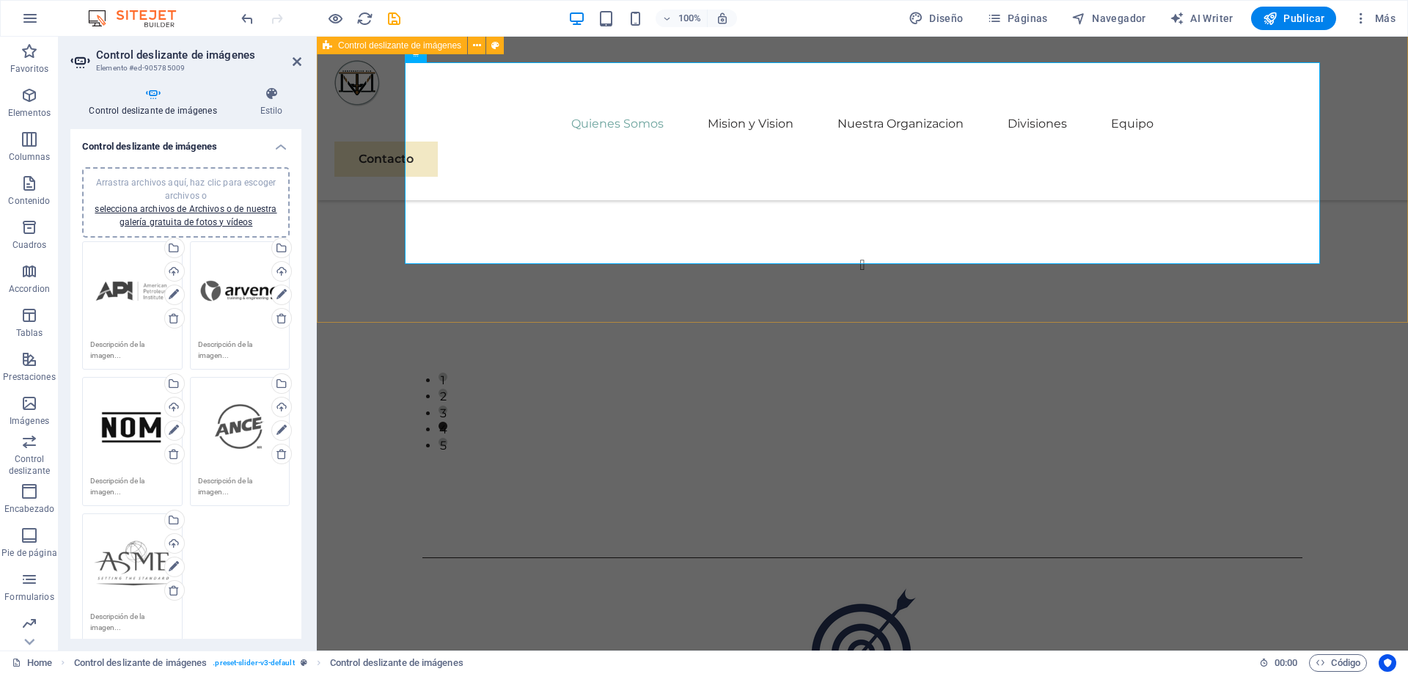
scroll to position [1891, 0]
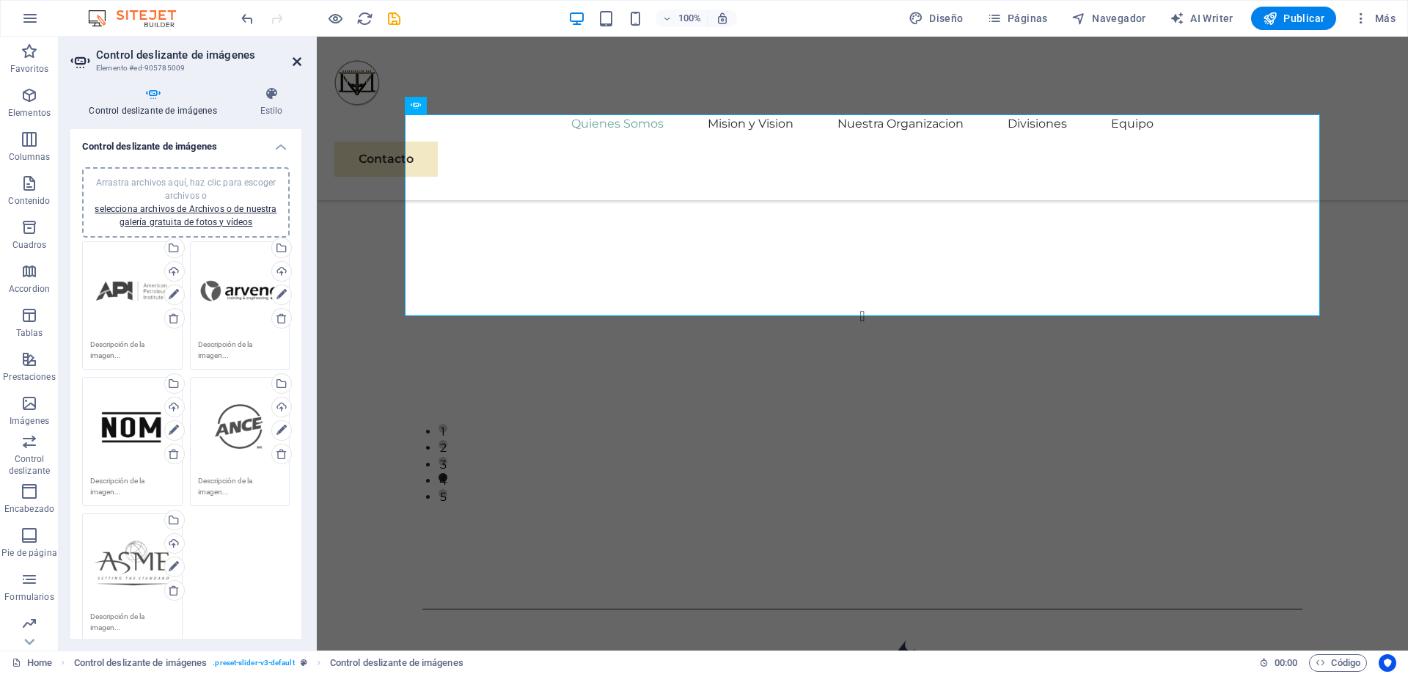
click at [297, 61] on icon at bounding box center [296, 62] width 9 height 12
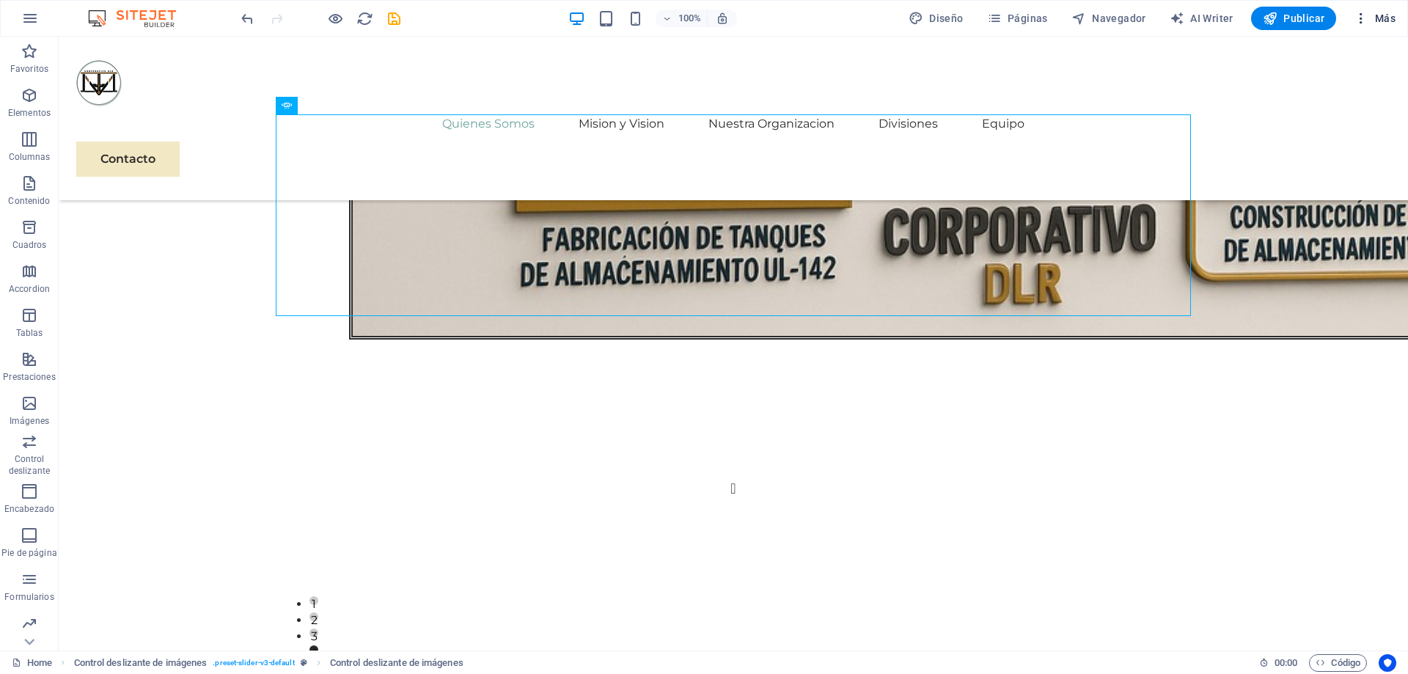
click at [1384, 25] on span "Más" at bounding box center [1374, 18] width 42 height 15
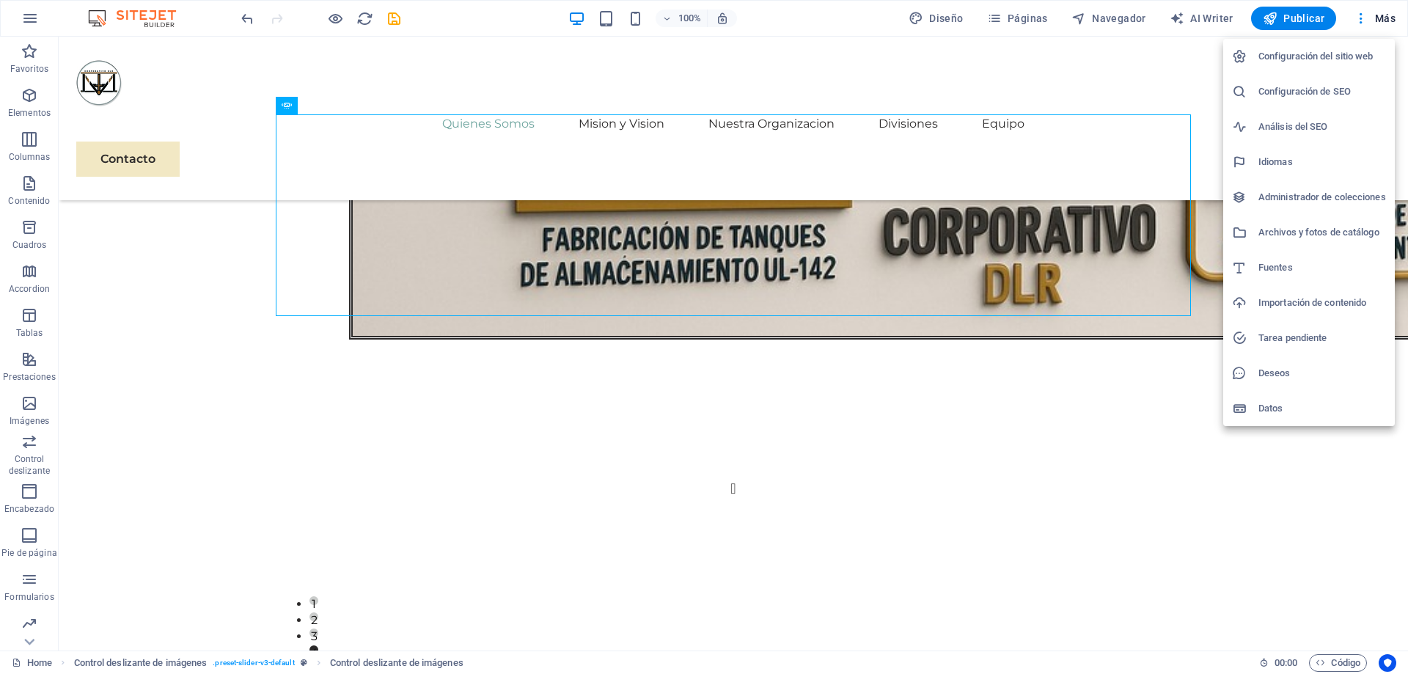
click at [1292, 230] on h6 "Archivos y fotos de catálogo" at bounding box center [1322, 233] width 128 height 18
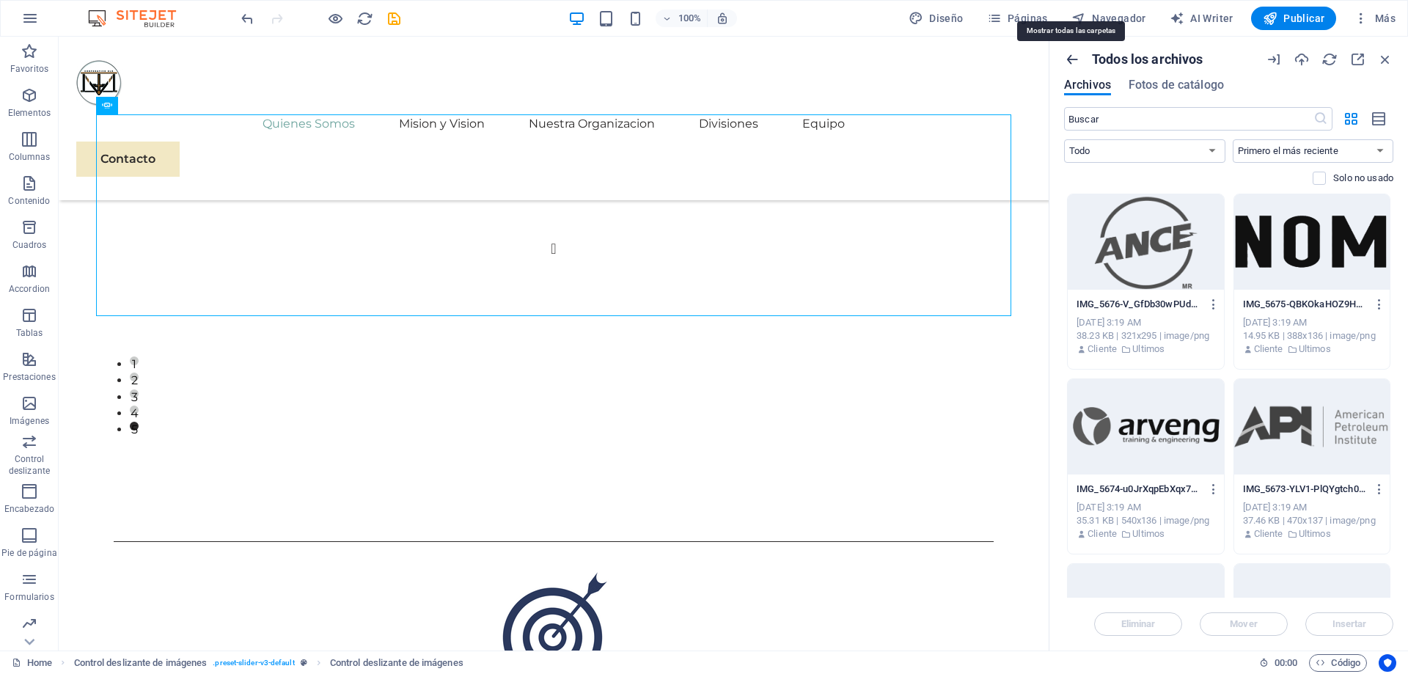
click at [1073, 57] on icon "button" at bounding box center [1072, 59] width 16 height 16
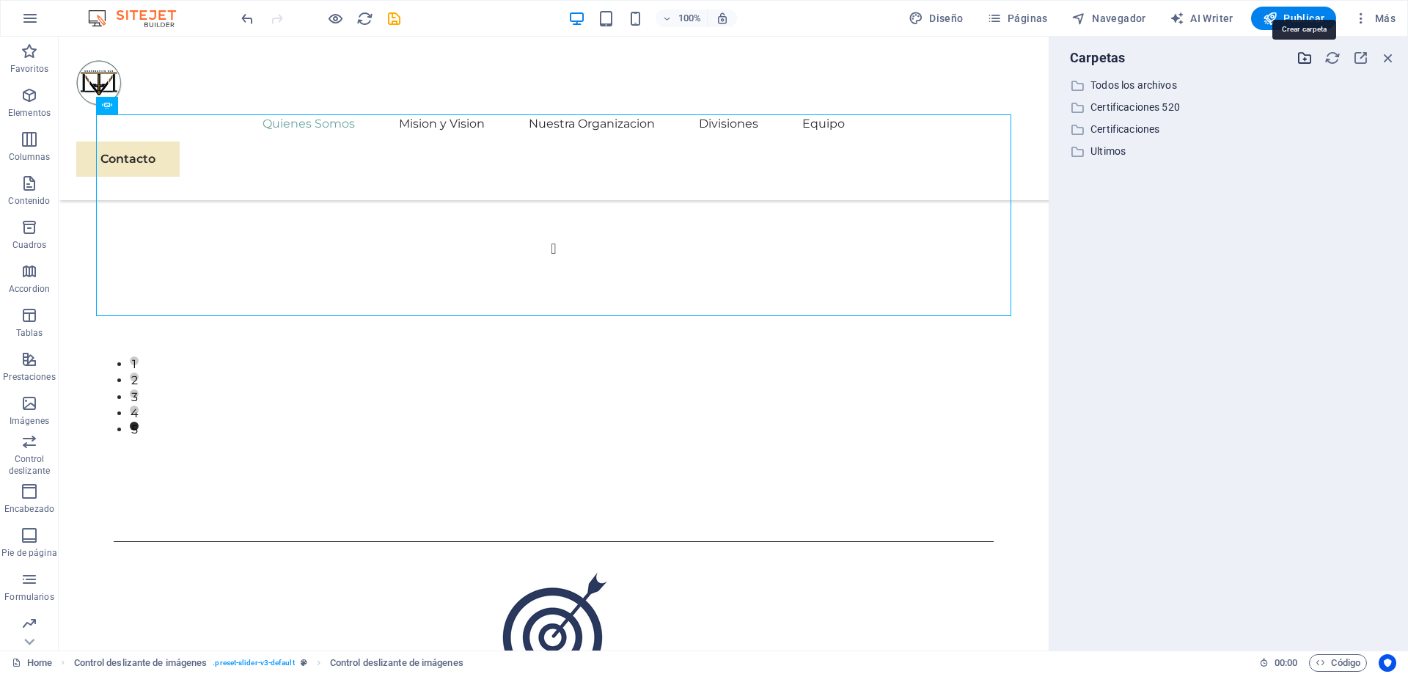
click at [1307, 61] on icon "button" at bounding box center [1304, 58] width 16 height 16
click at [1390, 54] on icon "button" at bounding box center [1388, 58] width 16 height 16
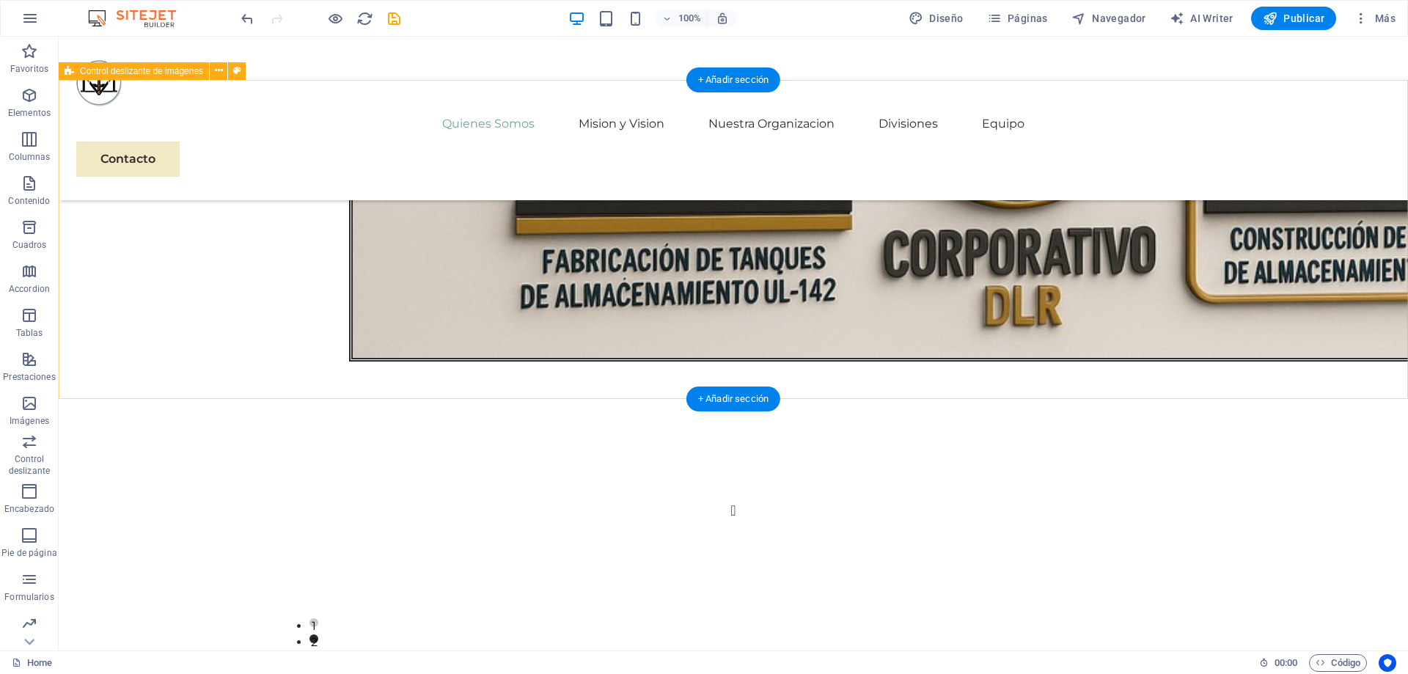
scroll to position [1645, 0]
